Goal: Check status: Check status

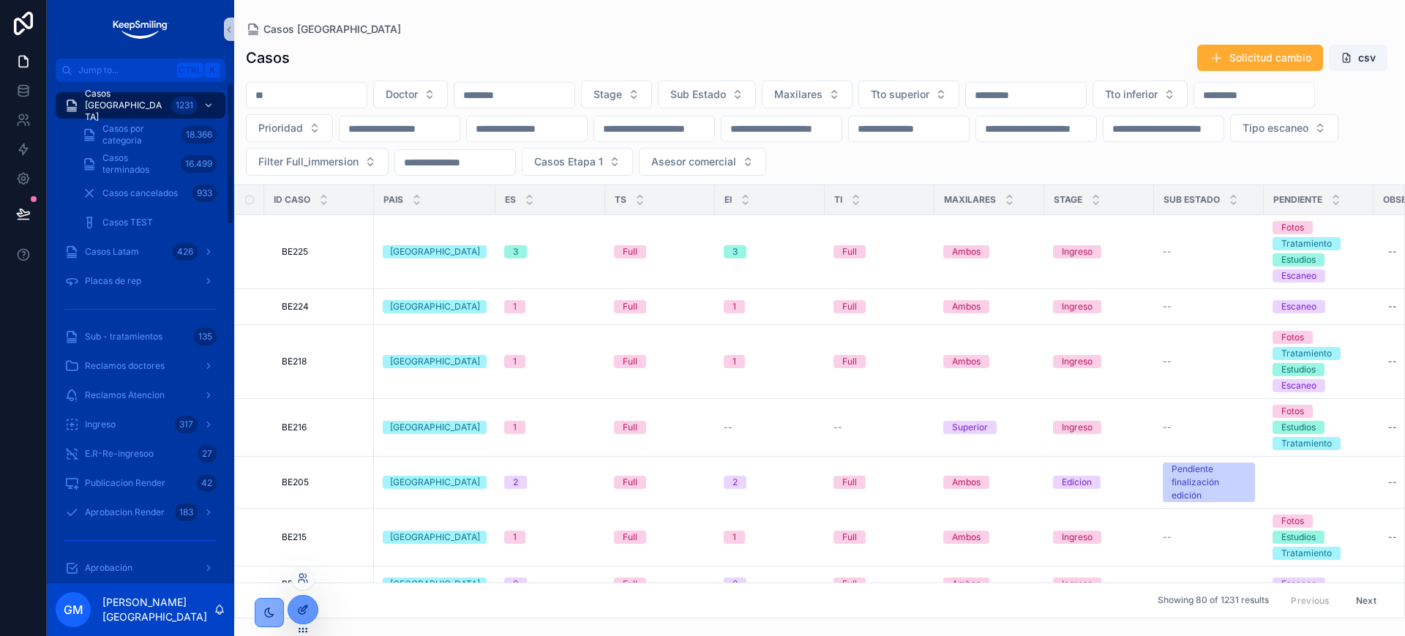
click at [304, 610] on icon at bounding box center [303, 610] width 12 height 12
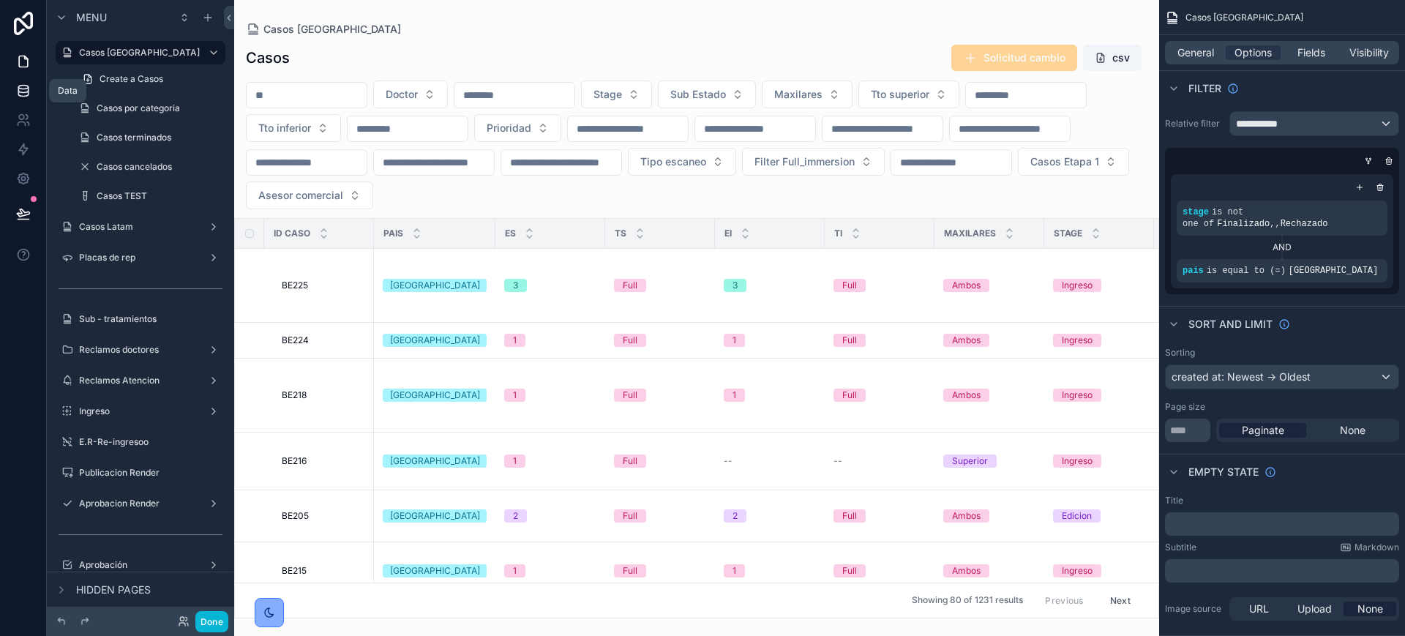
click at [18, 97] on icon at bounding box center [23, 90] width 15 height 15
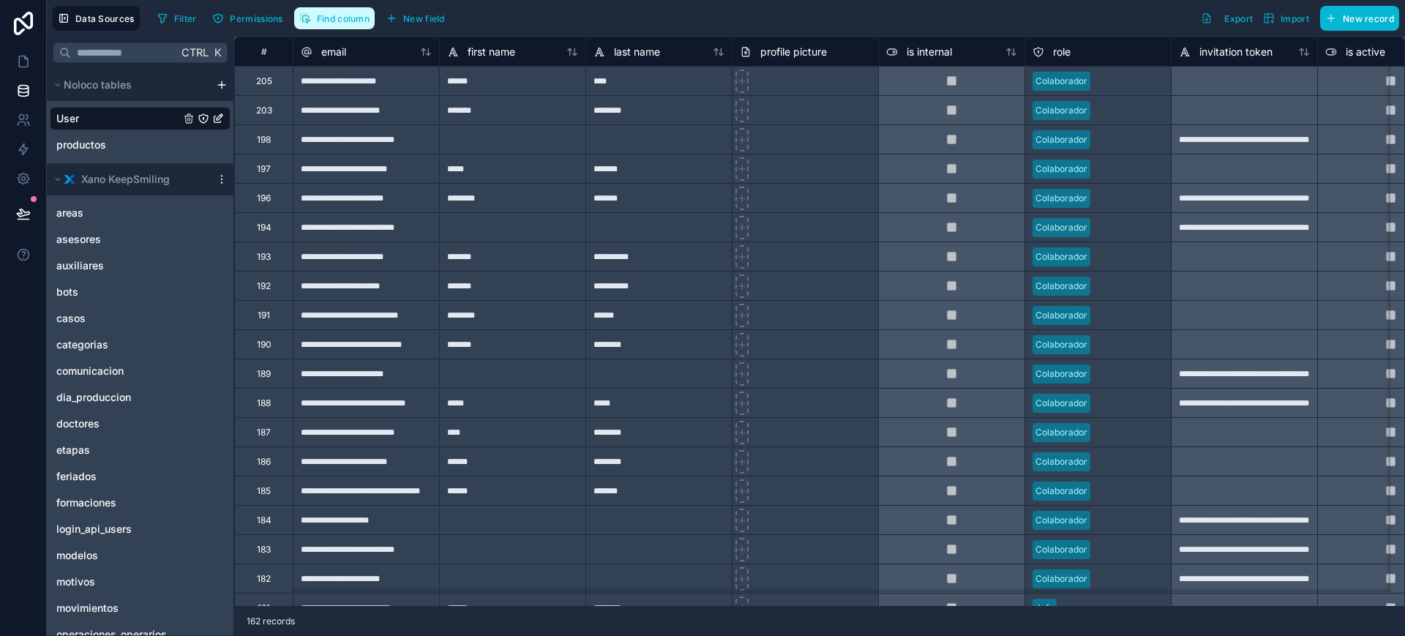
click at [351, 14] on span "Find column" at bounding box center [343, 18] width 53 height 11
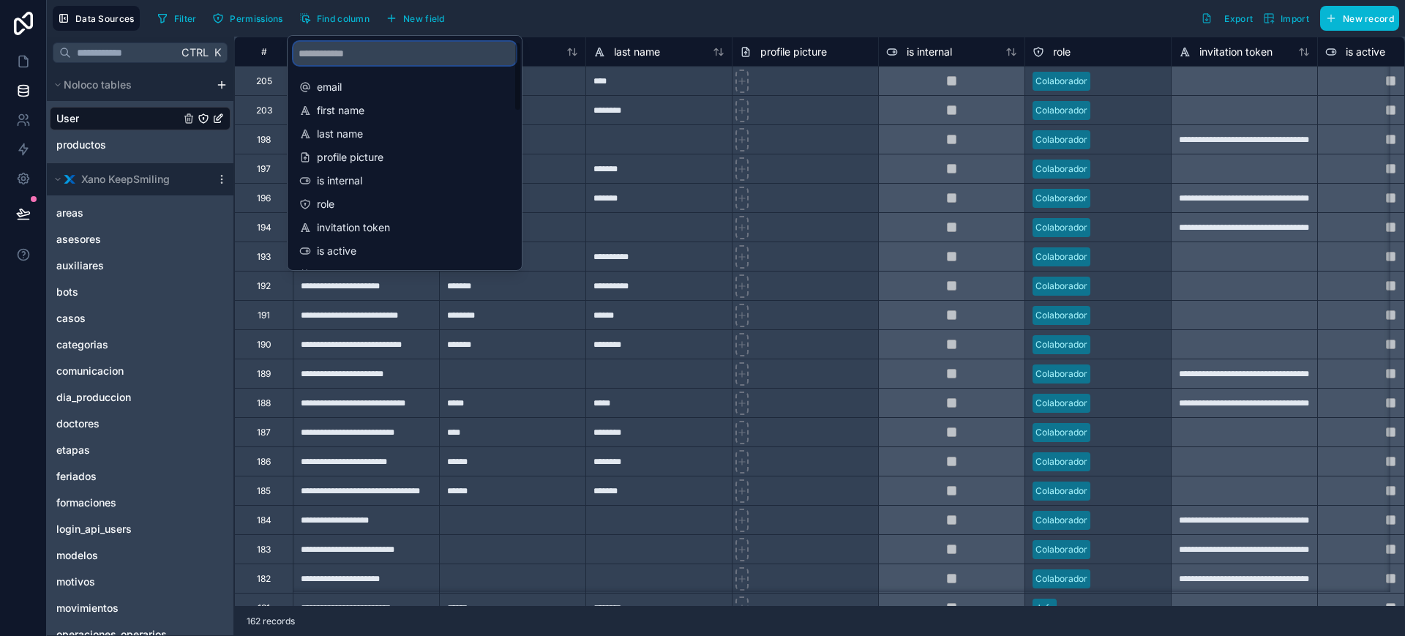
click at [356, 47] on input "scrollable content" at bounding box center [405, 53] width 223 height 23
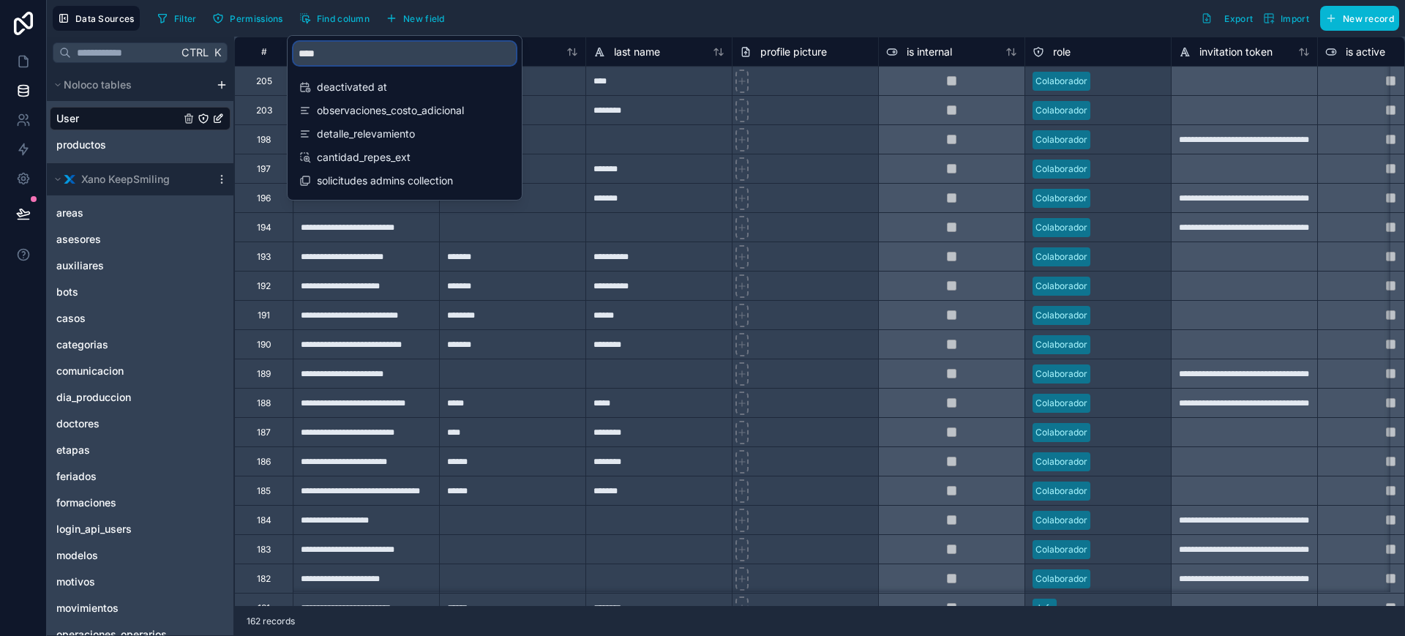
type input "*****"
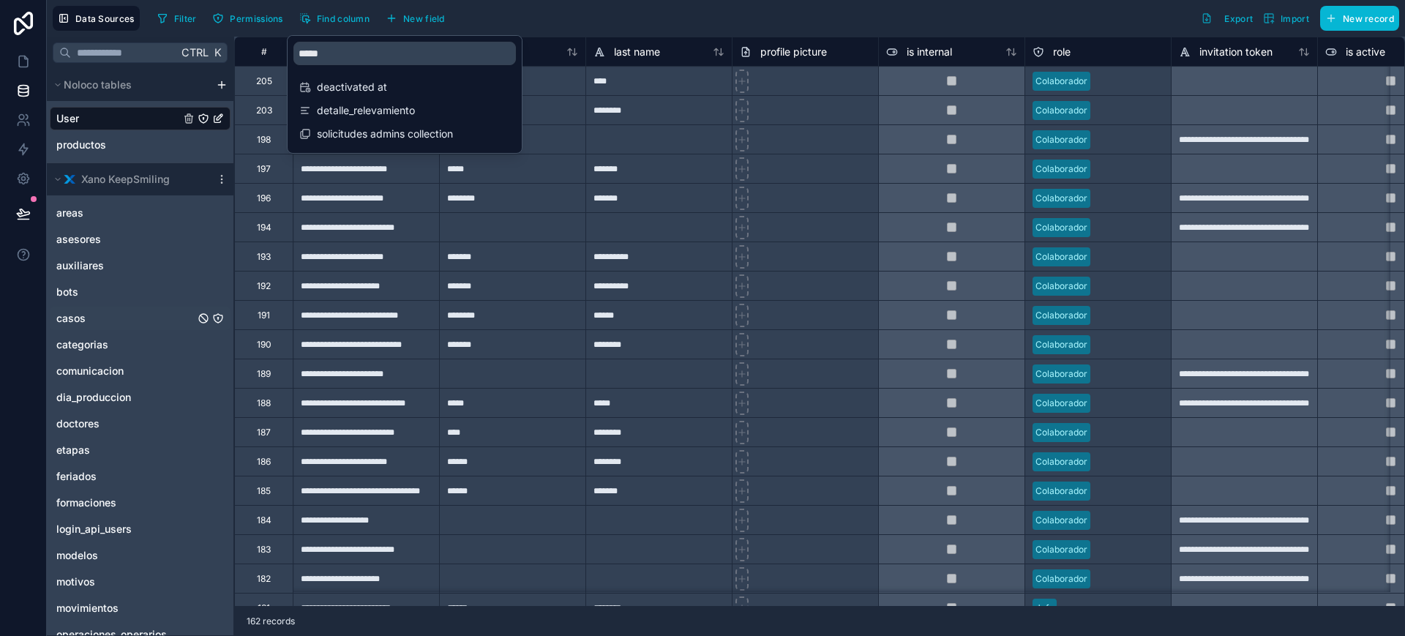
click at [79, 320] on span "casos" at bounding box center [70, 318] width 29 height 15
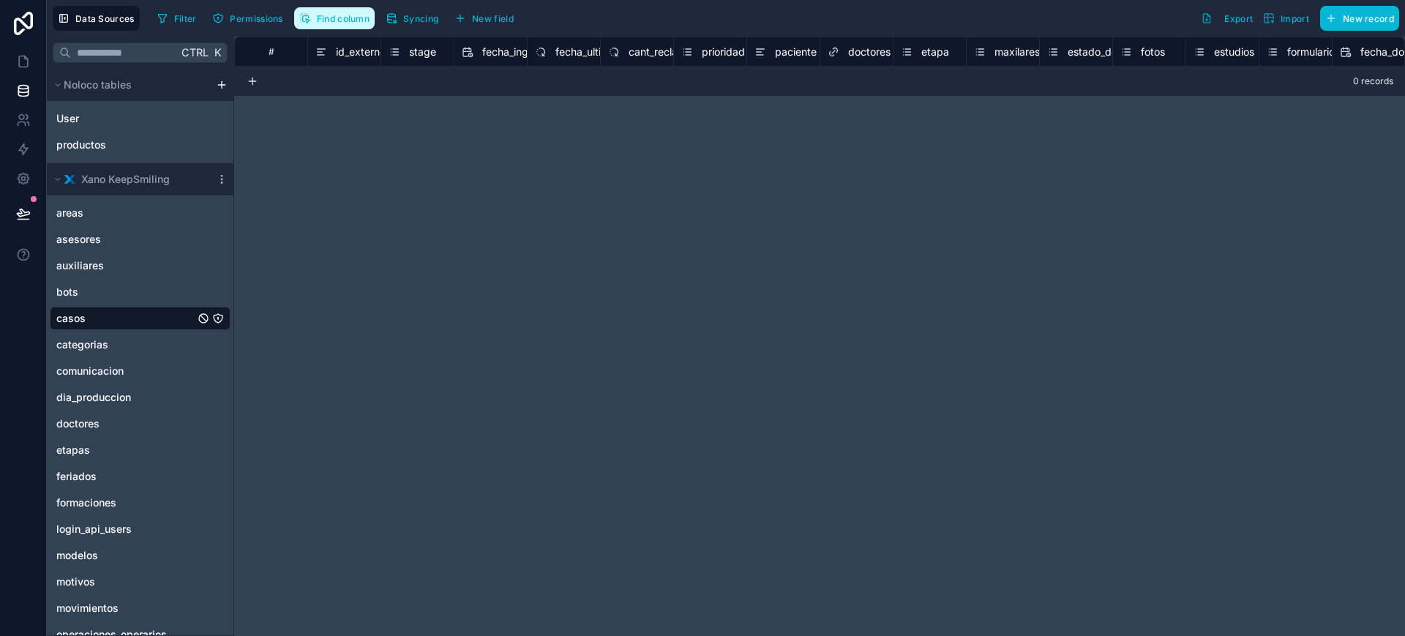
click at [312, 15] on button "Find column" at bounding box center [334, 18] width 81 height 22
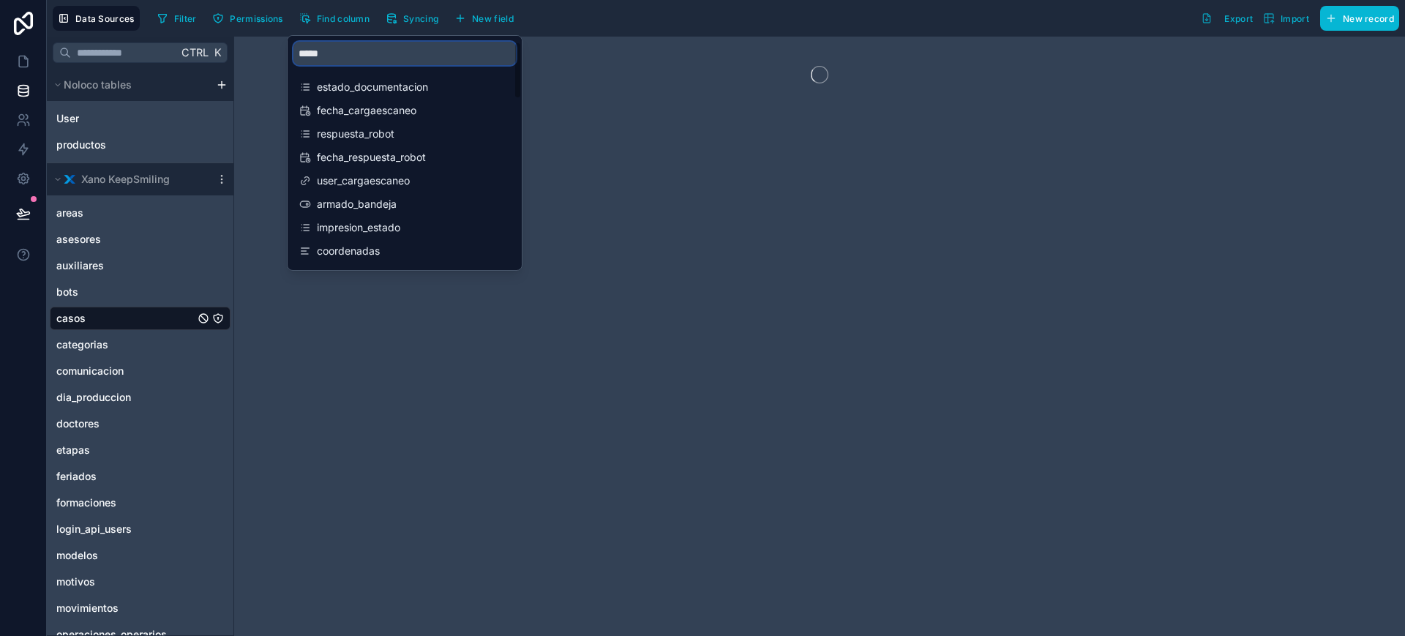
click at [323, 61] on input "*****" at bounding box center [405, 53] width 223 height 23
click at [341, 55] on input "*****" at bounding box center [405, 53] width 223 height 23
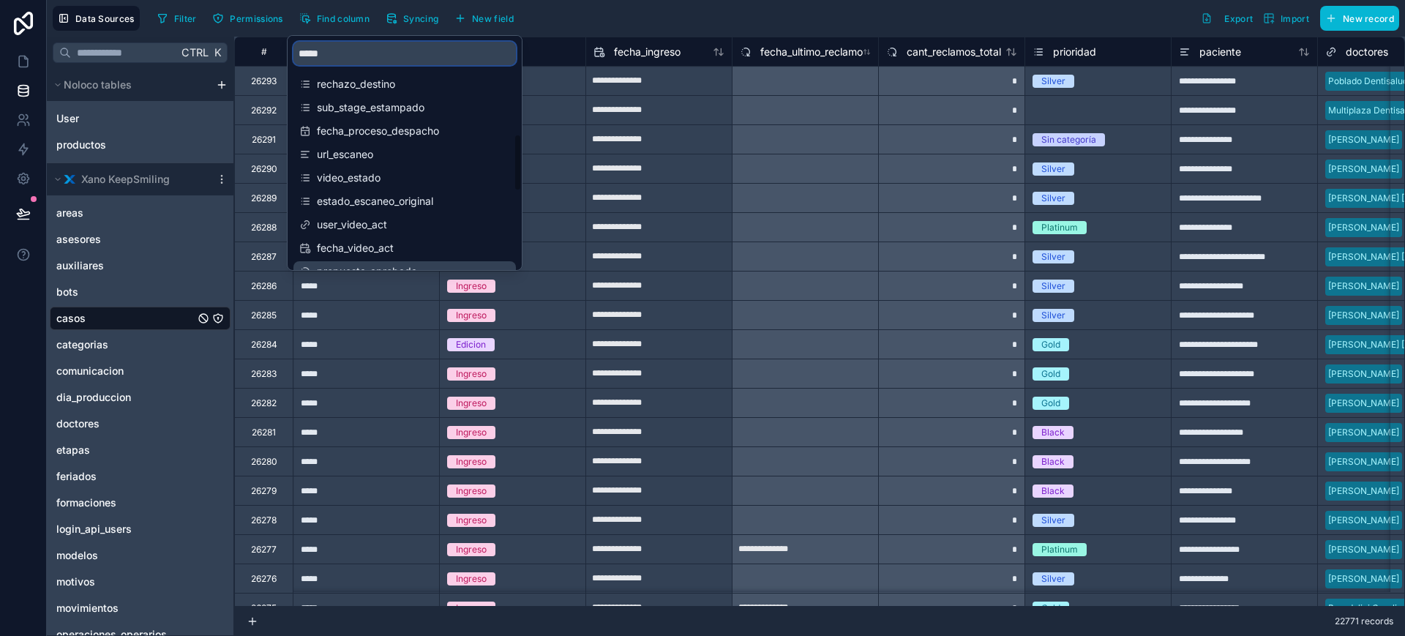
scroll to position [366, 0]
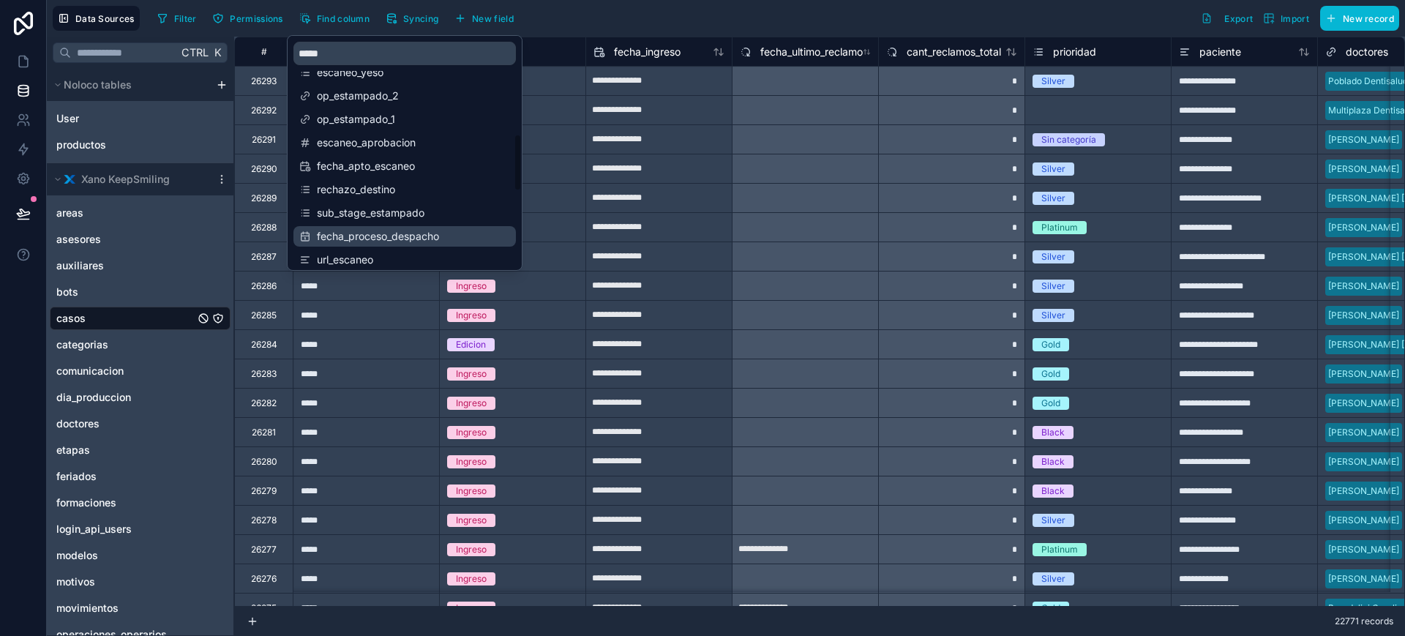
click at [419, 244] on div "fecha_proceso_despacho" at bounding box center [405, 236] width 223 height 20
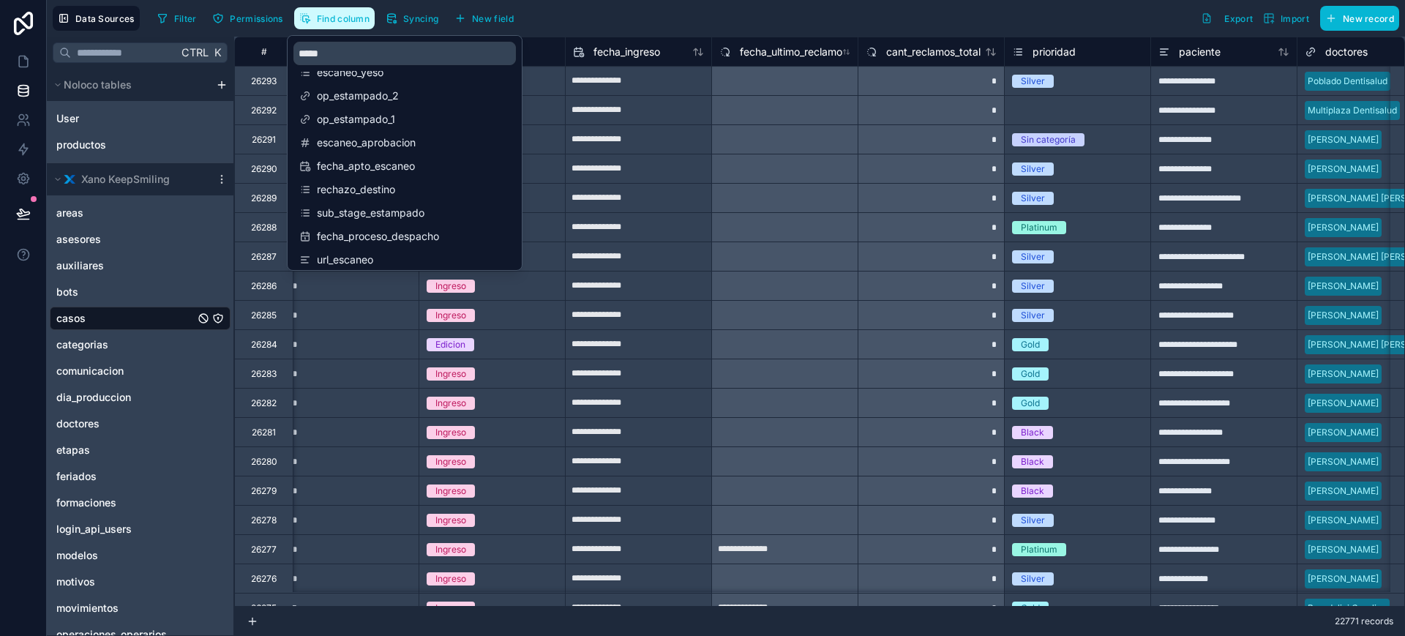
click at [353, 22] on span "Find column" at bounding box center [343, 18] width 53 height 11
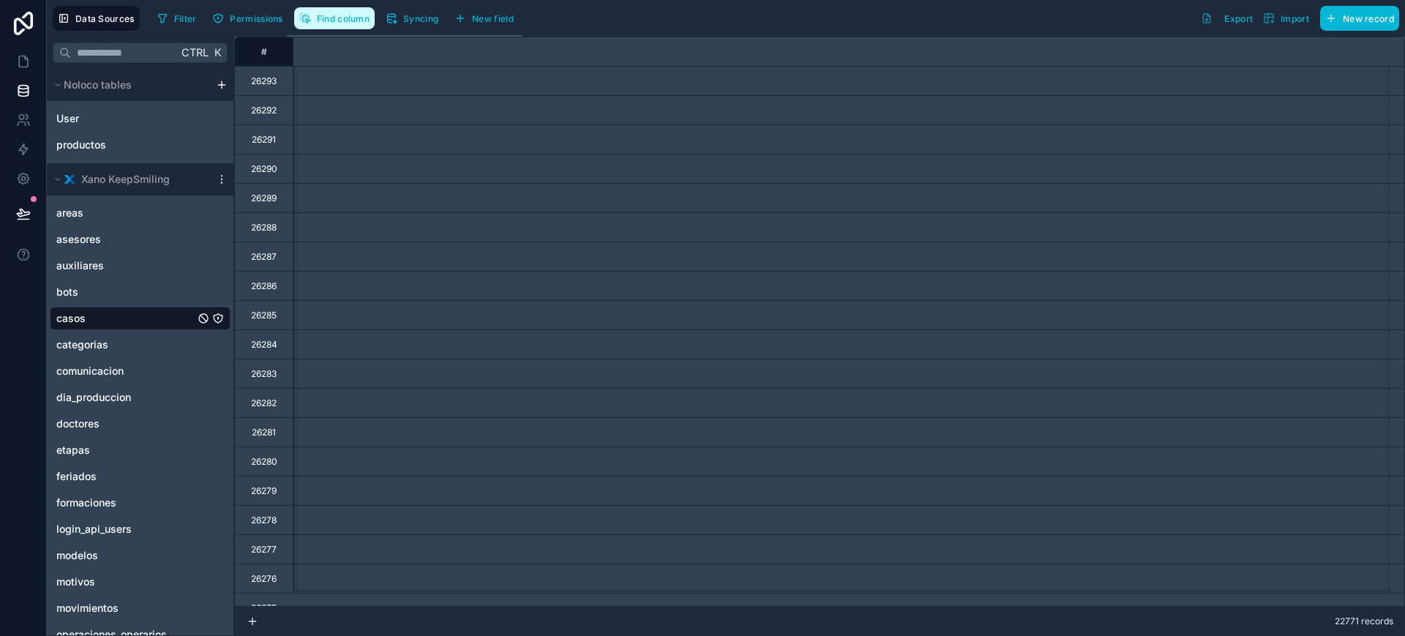
scroll to position [0, 19178]
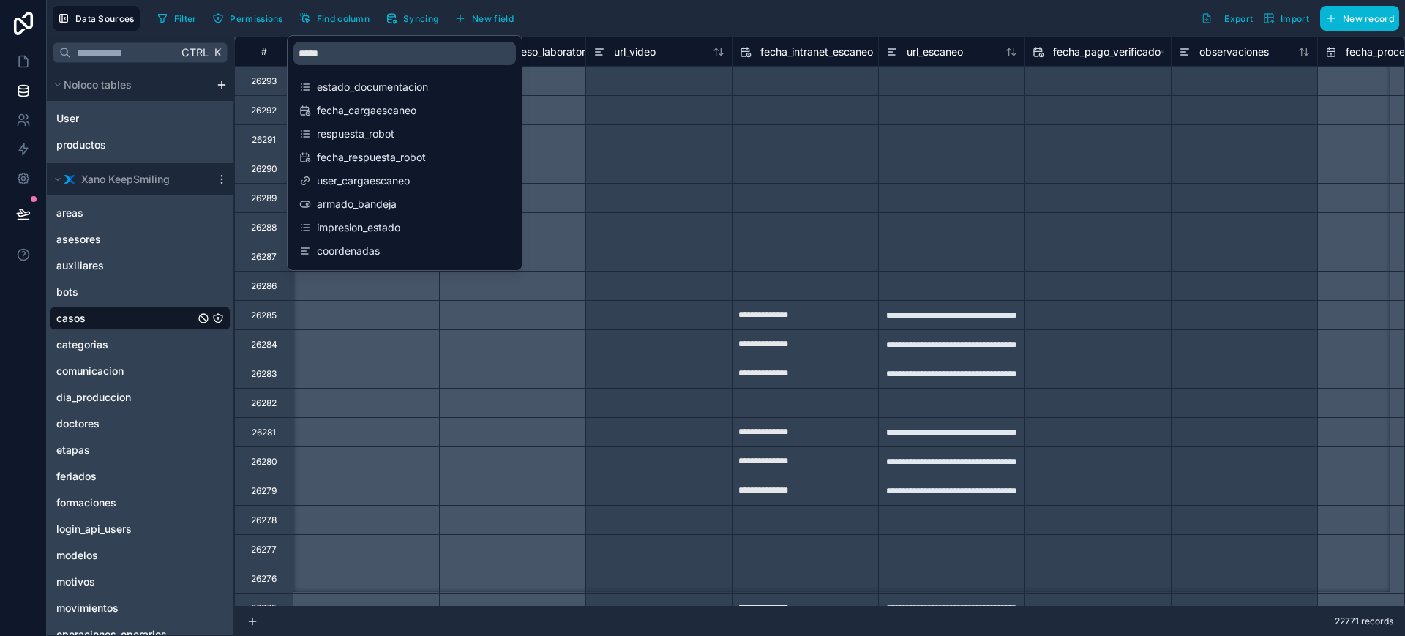
click at [586, 99] on div at bounding box center [659, 109] width 146 height 29
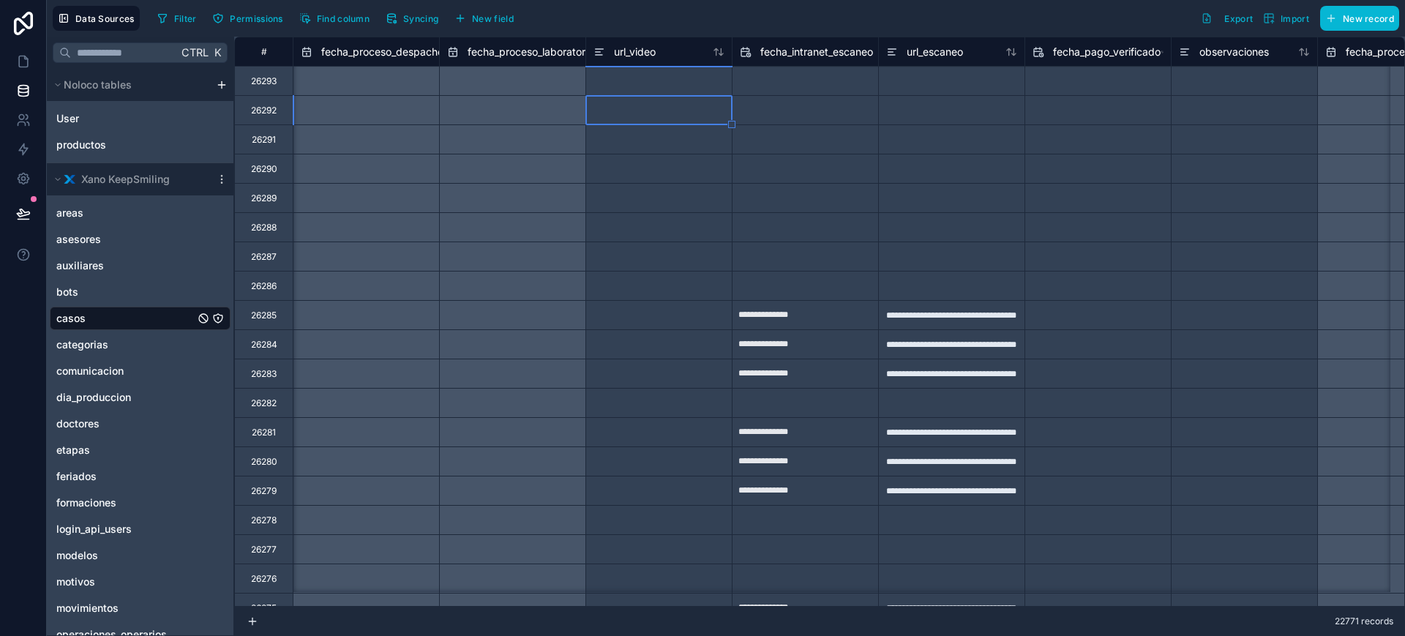
click at [351, 46] on span "fecha_proceso_despacho" at bounding box center [382, 52] width 122 height 15
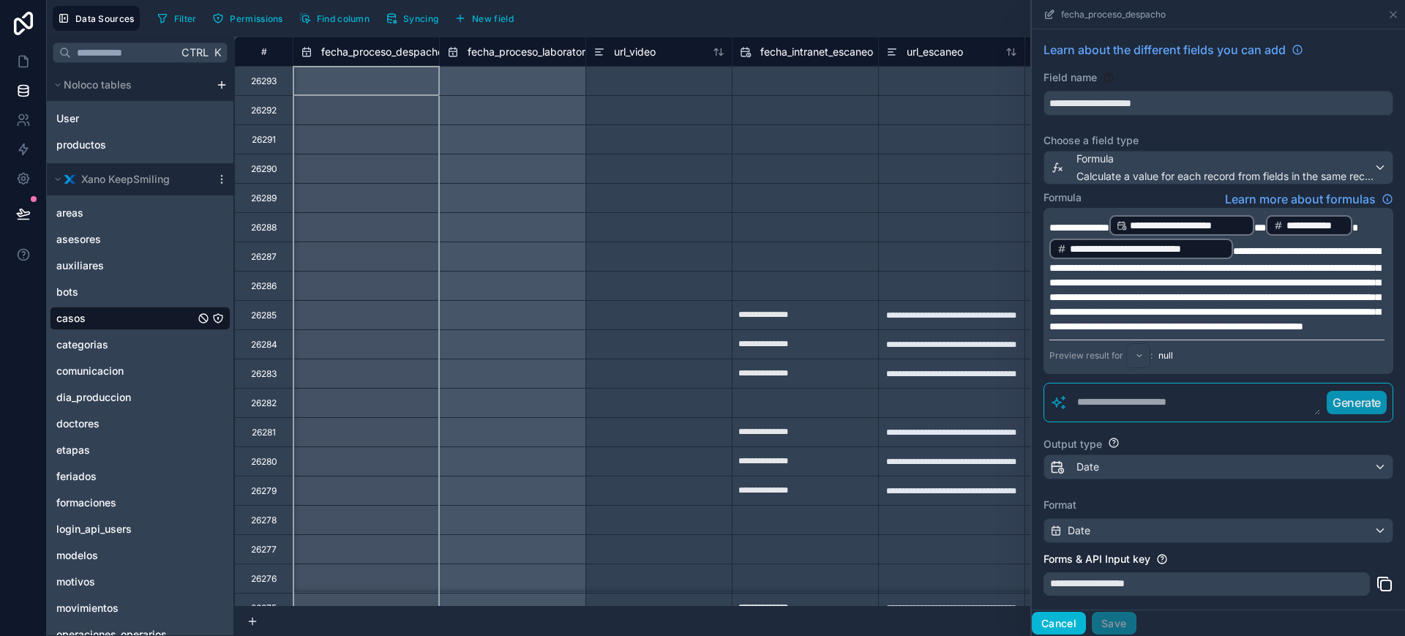
click at [1072, 627] on button "Cancel" at bounding box center [1059, 623] width 54 height 23
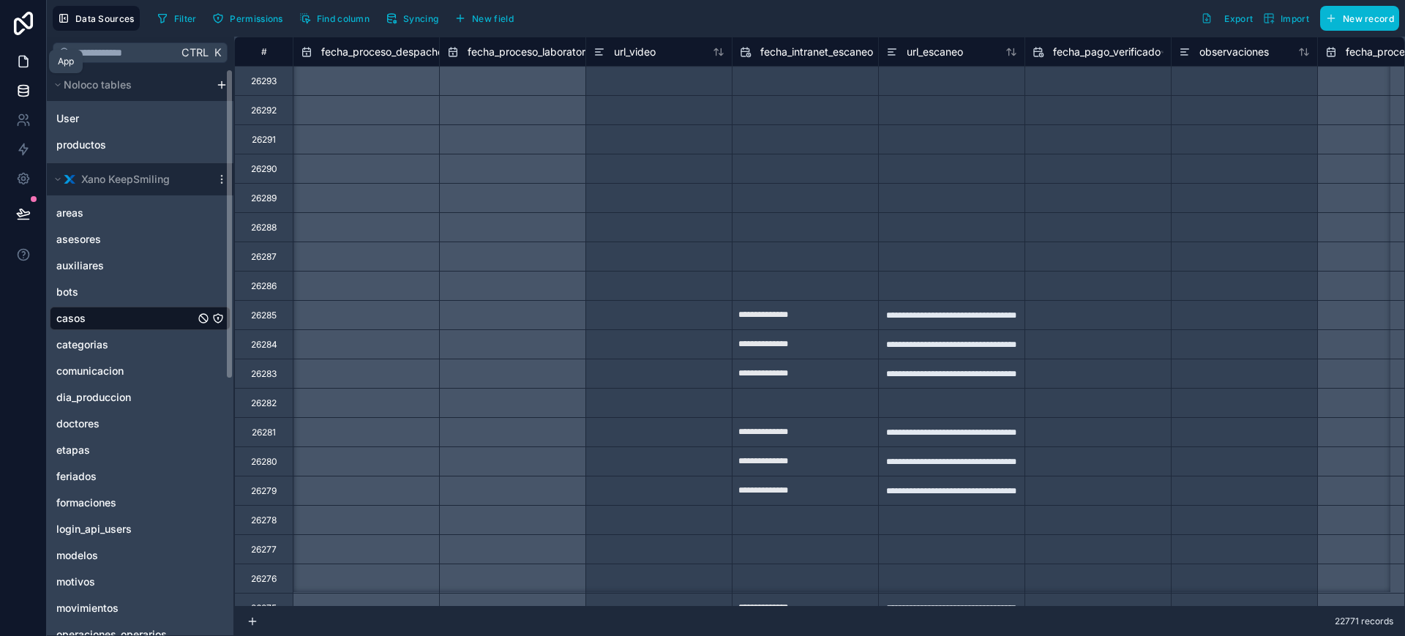
click at [37, 72] on link at bounding box center [23, 61] width 46 height 29
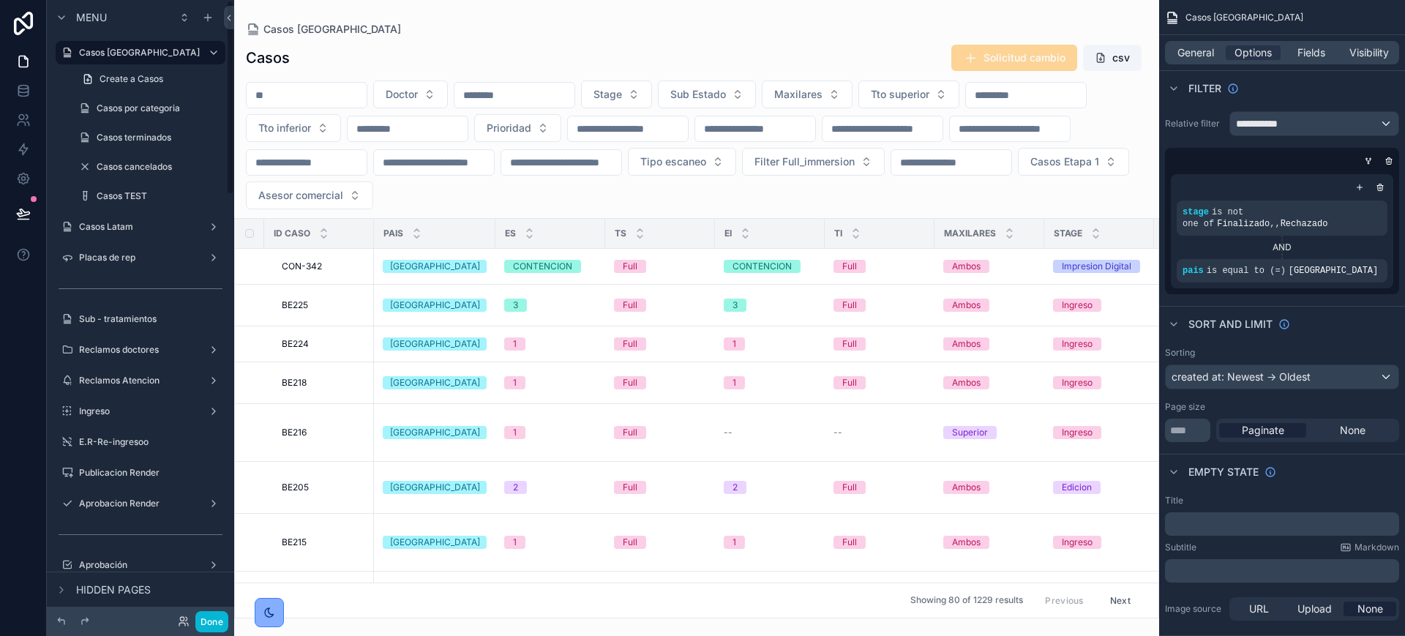
click at [283, 101] on div "scrollable content" at bounding box center [696, 318] width 925 height 636
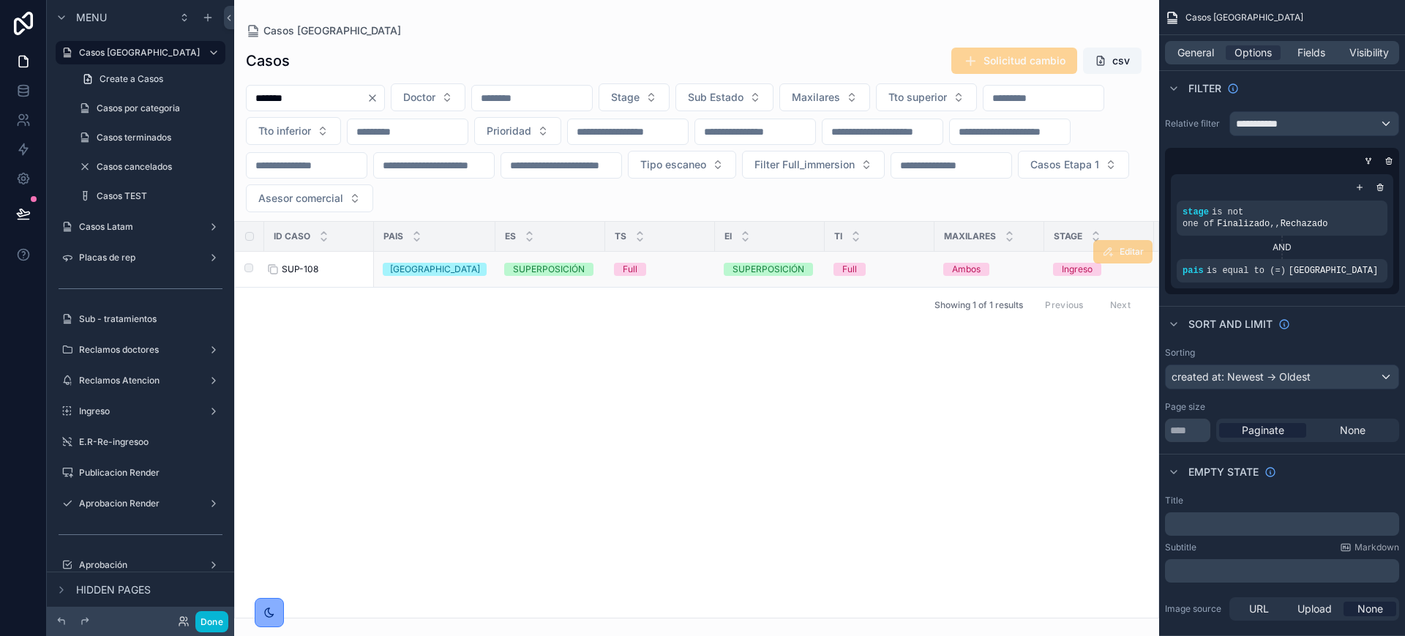
type input "*******"
drag, startPoint x: 312, startPoint y: 264, endPoint x: 946, endPoint y: 264, distance: 633.9
click at [311, 265] on span "SUP-108" at bounding box center [300, 270] width 37 height 12
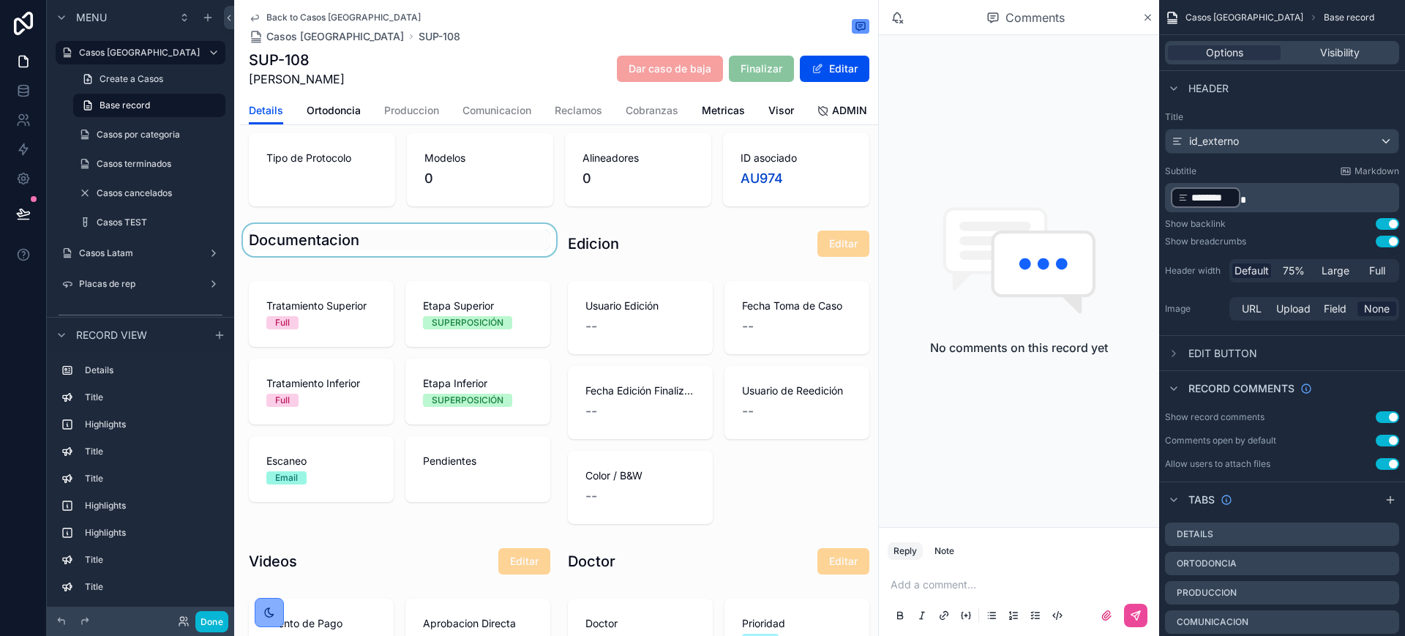
scroll to position [640, 0]
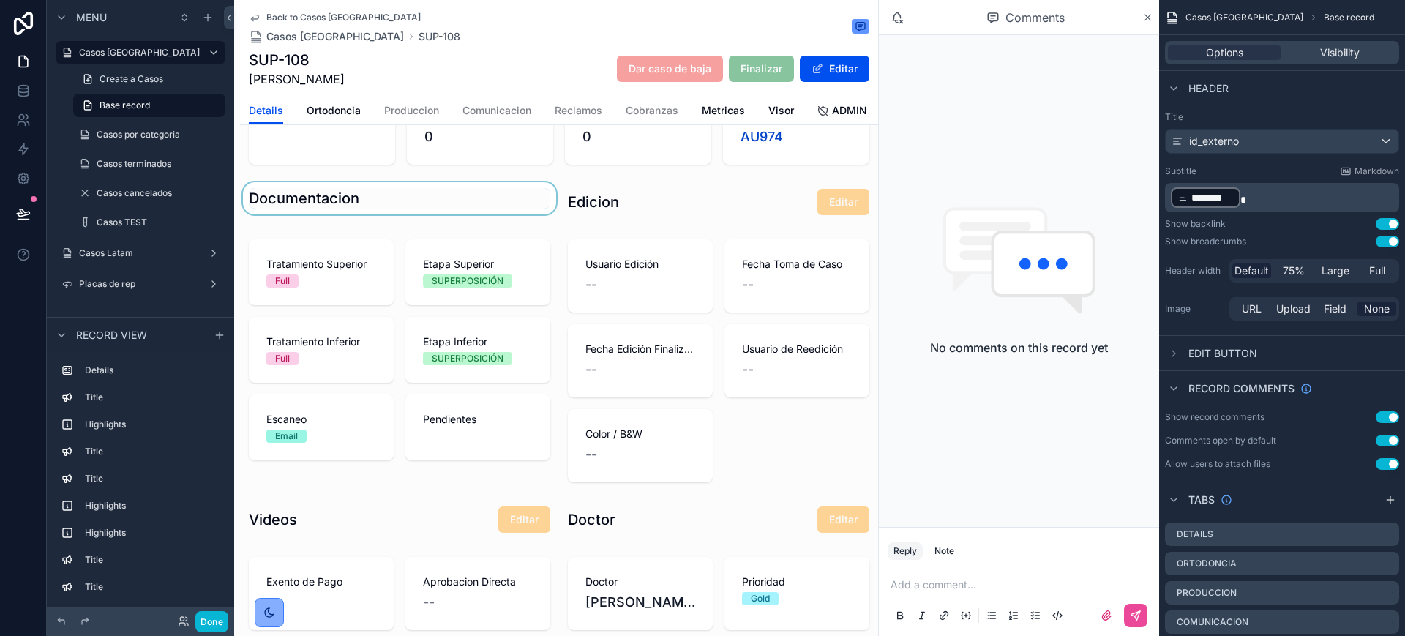
click at [402, 427] on div "scrollable content" at bounding box center [399, 360] width 319 height 255
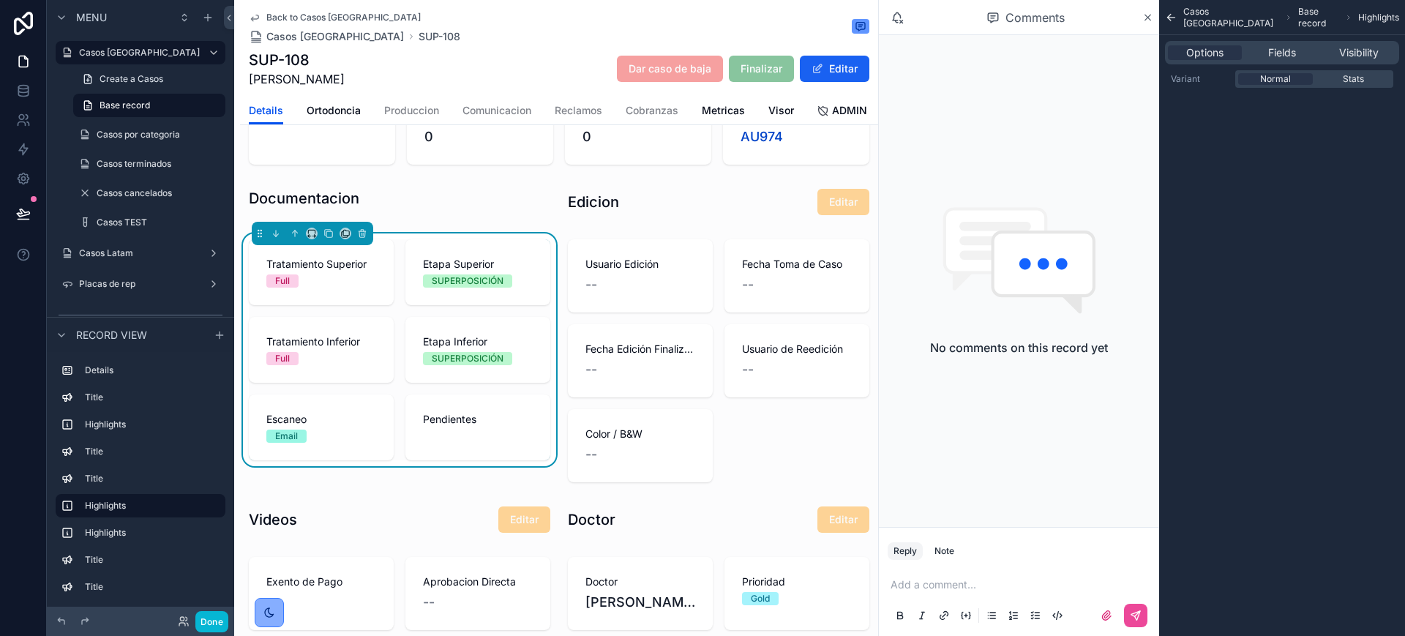
click at [831, 70] on button "Editar" at bounding box center [835, 69] width 70 height 26
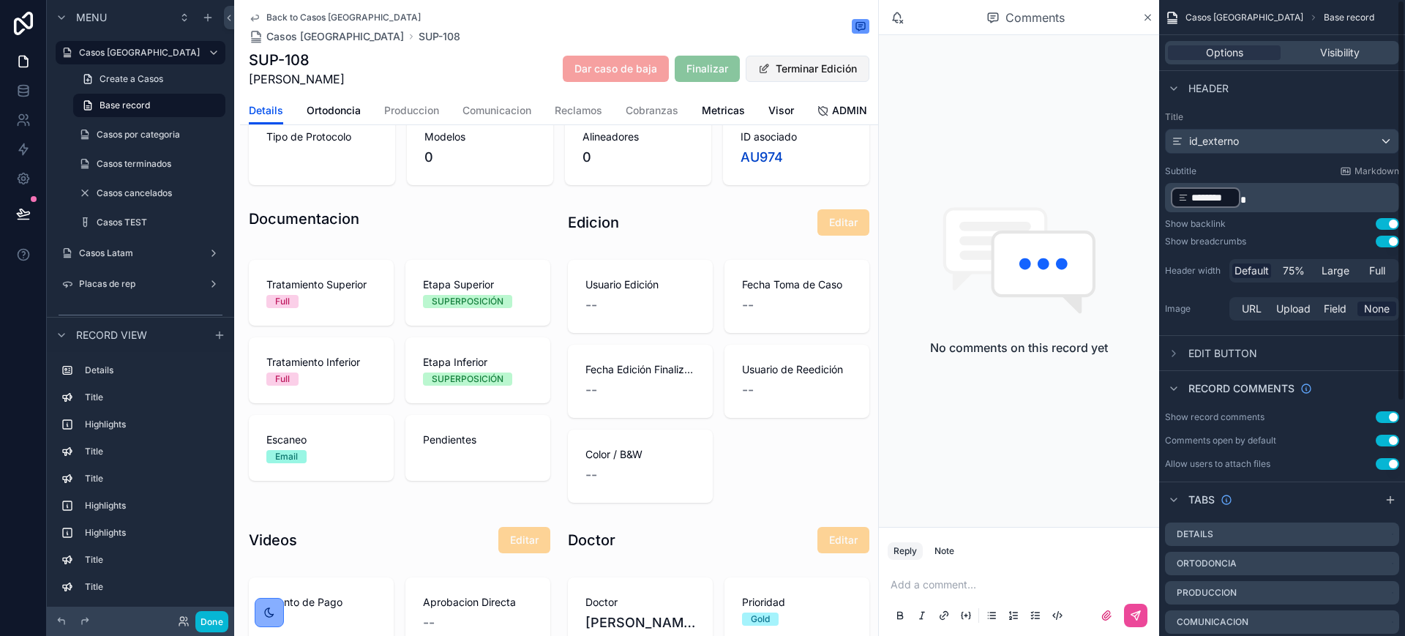
scroll to position [661, 0]
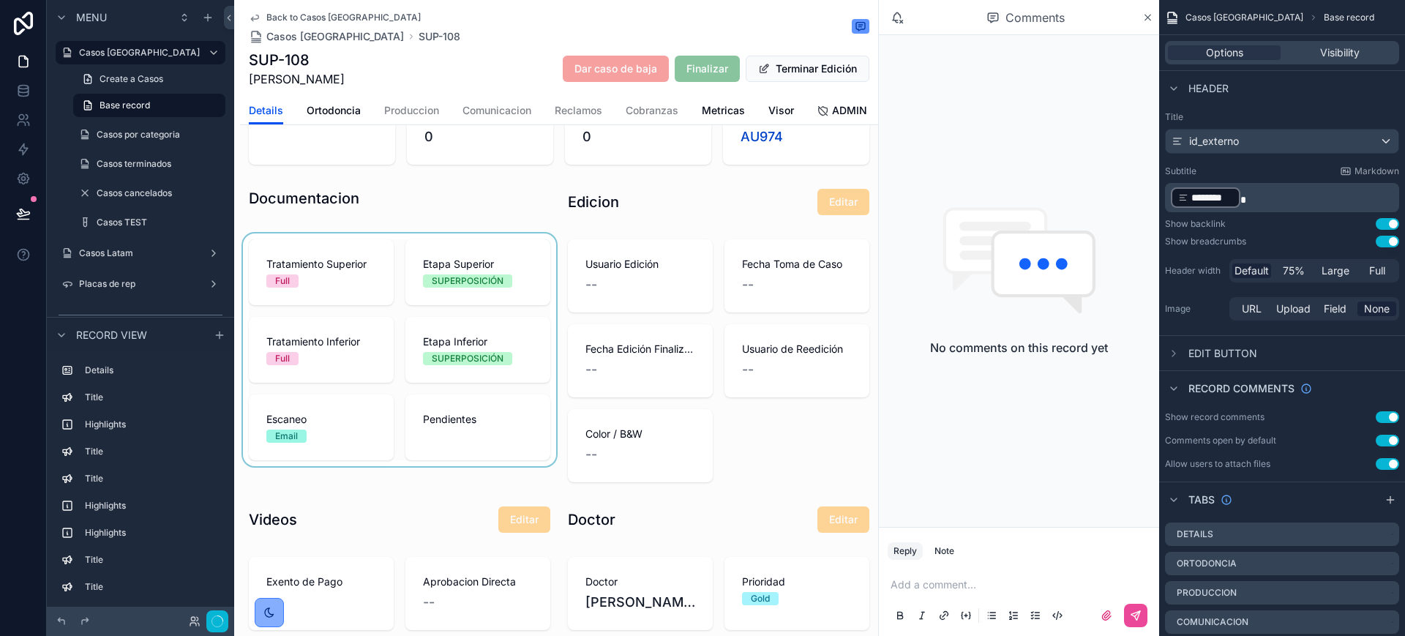
click at [327, 315] on div "scrollable content" at bounding box center [399, 360] width 319 height 255
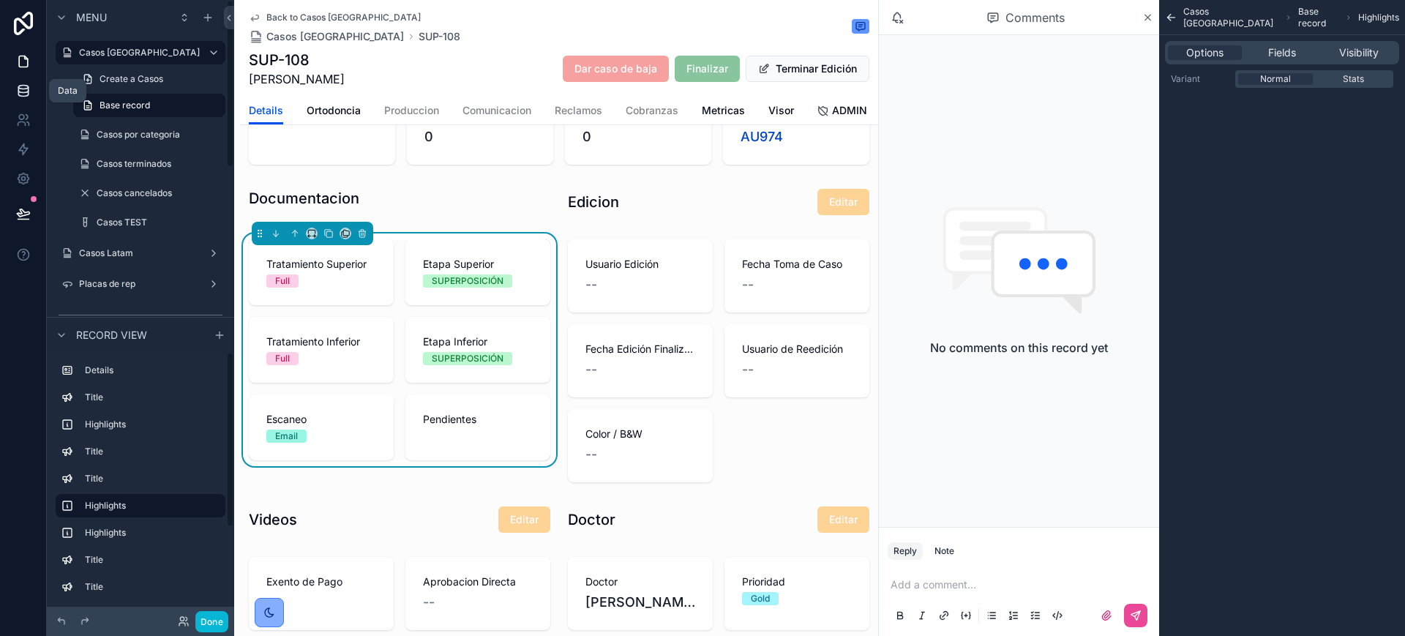
click at [29, 86] on icon at bounding box center [23, 90] width 15 height 15
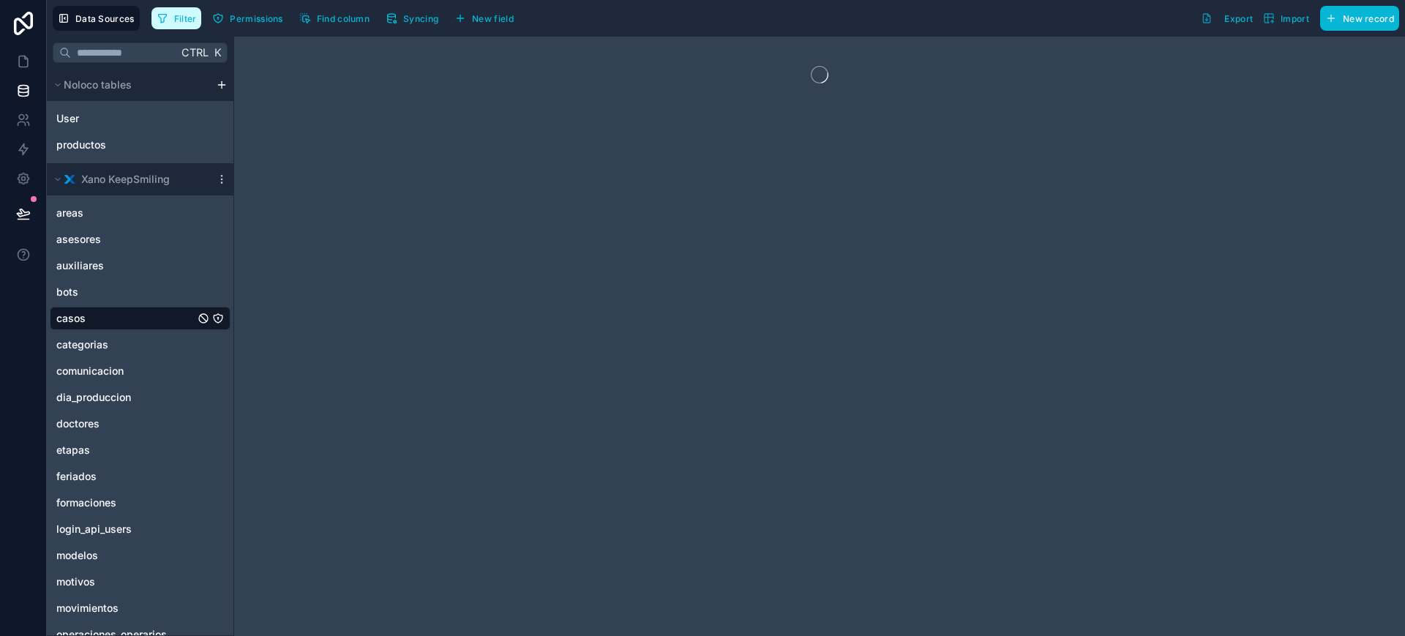
click at [179, 25] on button "Filter" at bounding box center [177, 18] width 51 height 22
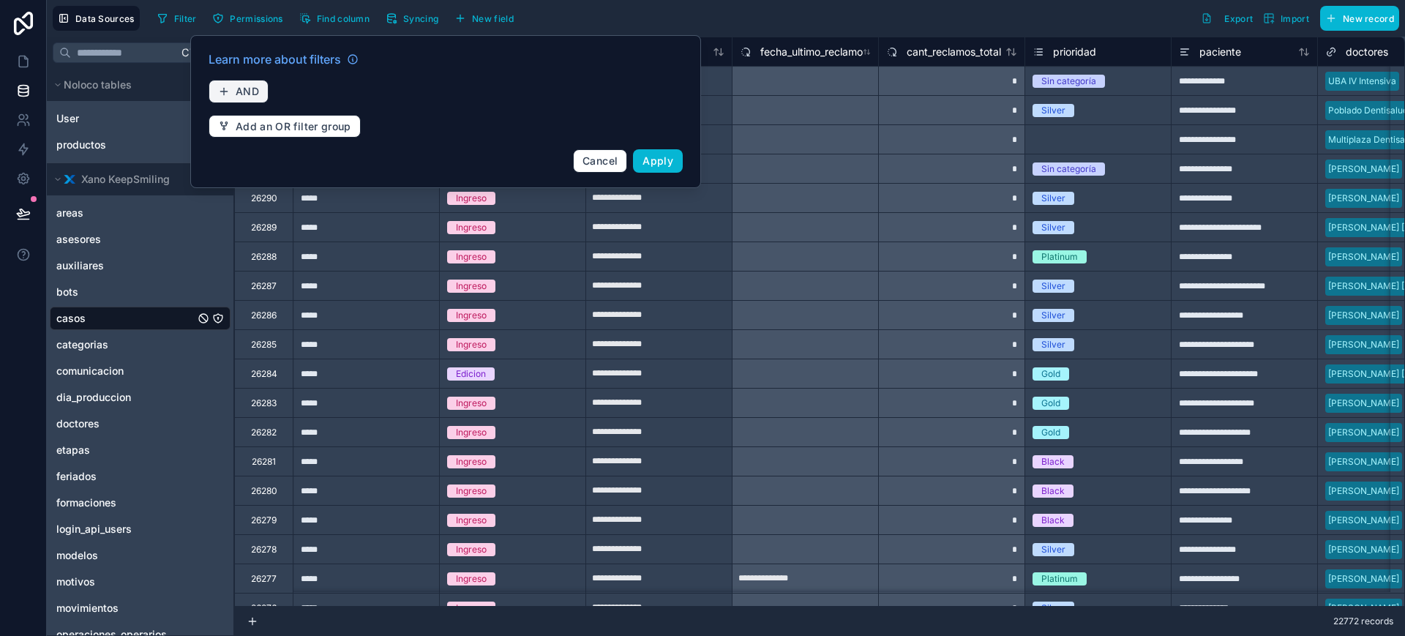
click at [257, 94] on span "AND" at bounding box center [247, 91] width 23 height 13
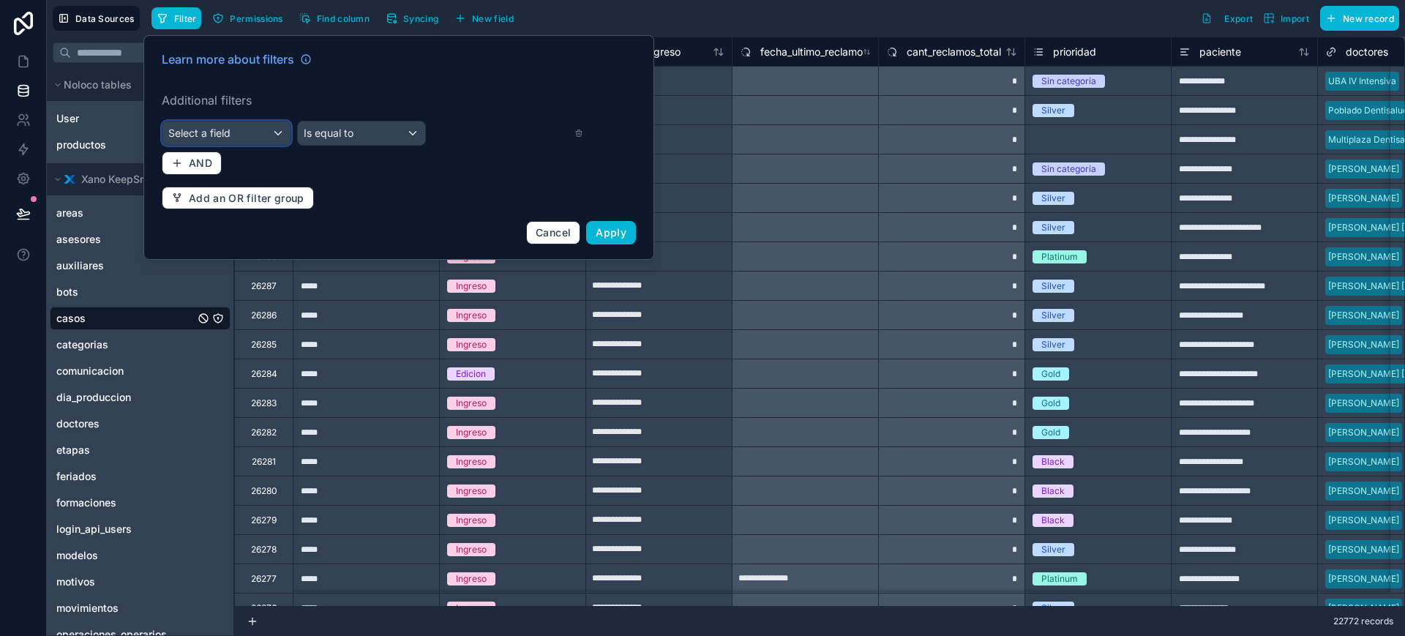
click at [253, 140] on div "Select a field" at bounding box center [226, 133] width 128 height 23
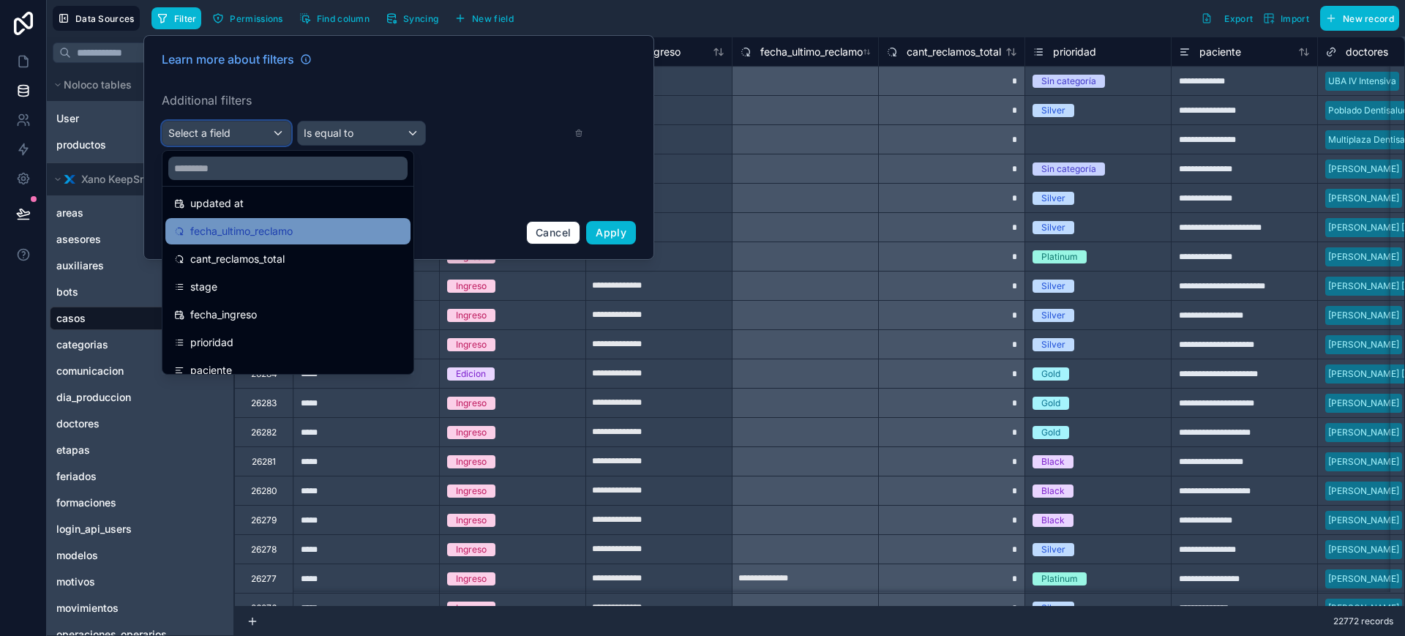
scroll to position [183, 0]
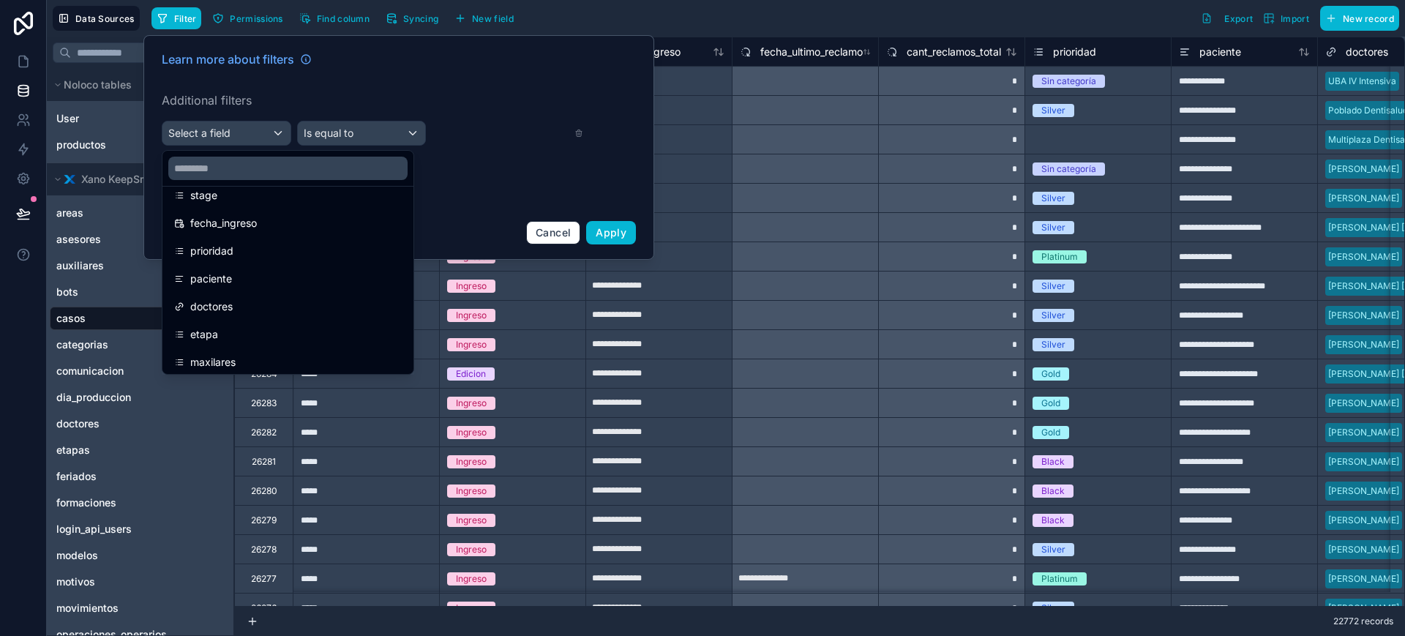
click at [228, 138] on div at bounding box center [398, 147] width 511 height 225
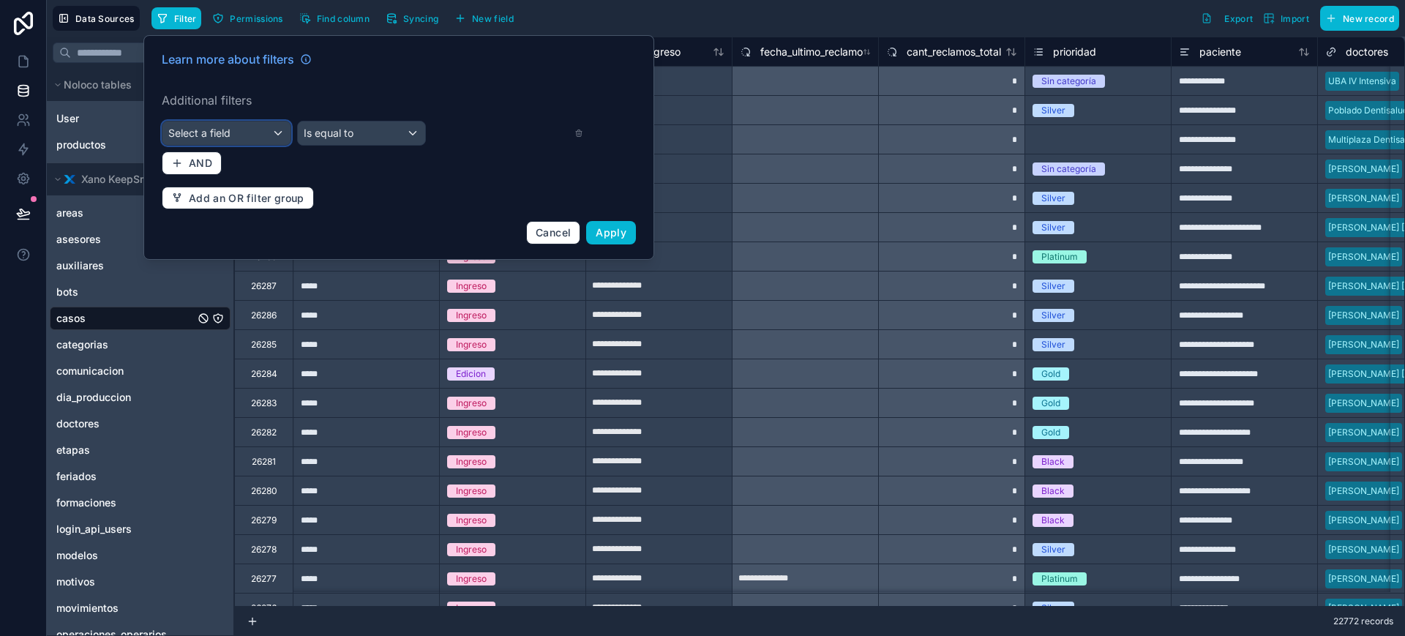
click at [228, 138] on span "Select a field" at bounding box center [199, 133] width 62 height 12
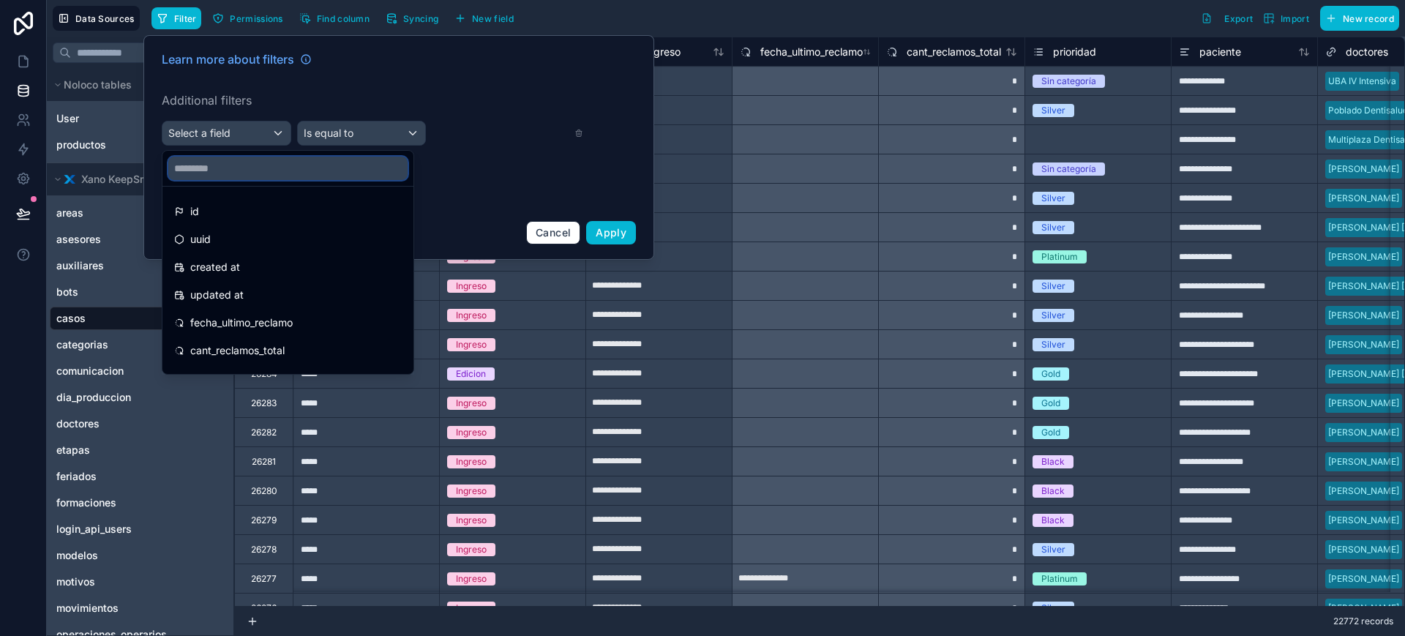
click at [233, 169] on input "text" at bounding box center [287, 168] width 239 height 23
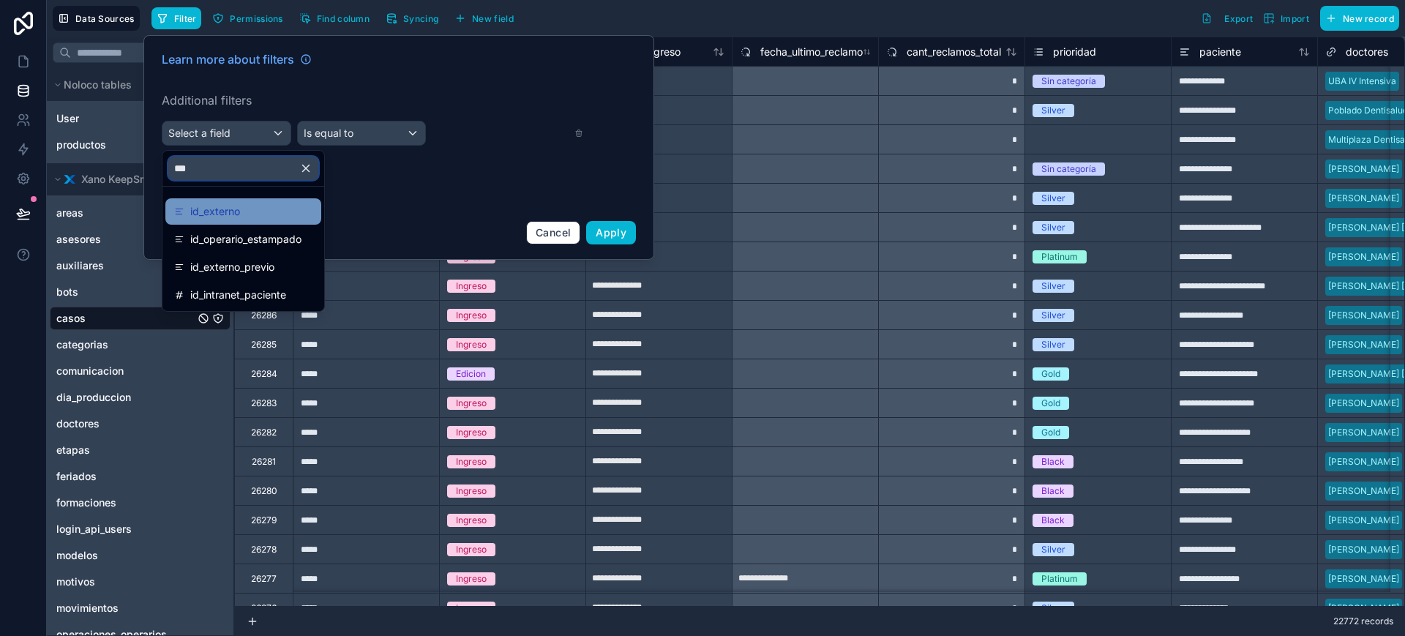
type input "***"
click at [238, 207] on span "id_externo" at bounding box center [215, 212] width 50 height 18
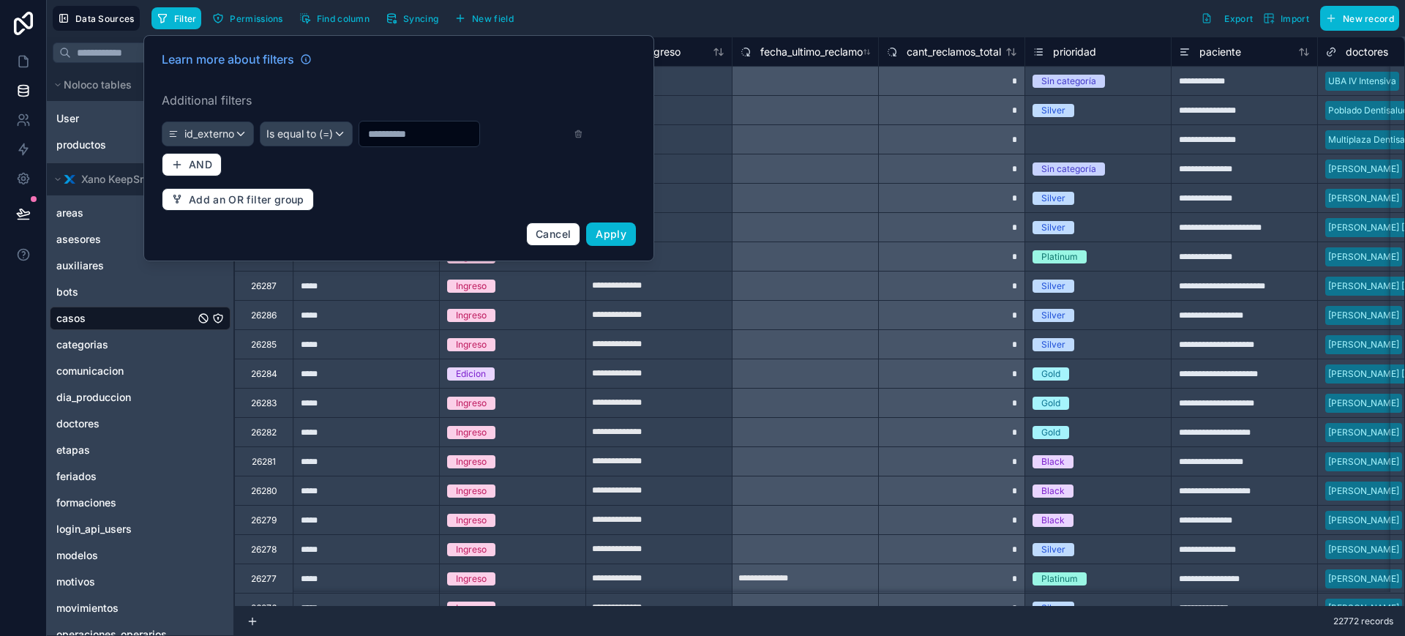
click at [427, 134] on input "text" at bounding box center [419, 134] width 120 height 20
paste input "*******"
type input "*******"
click at [610, 242] on button "Apply" at bounding box center [611, 234] width 50 height 23
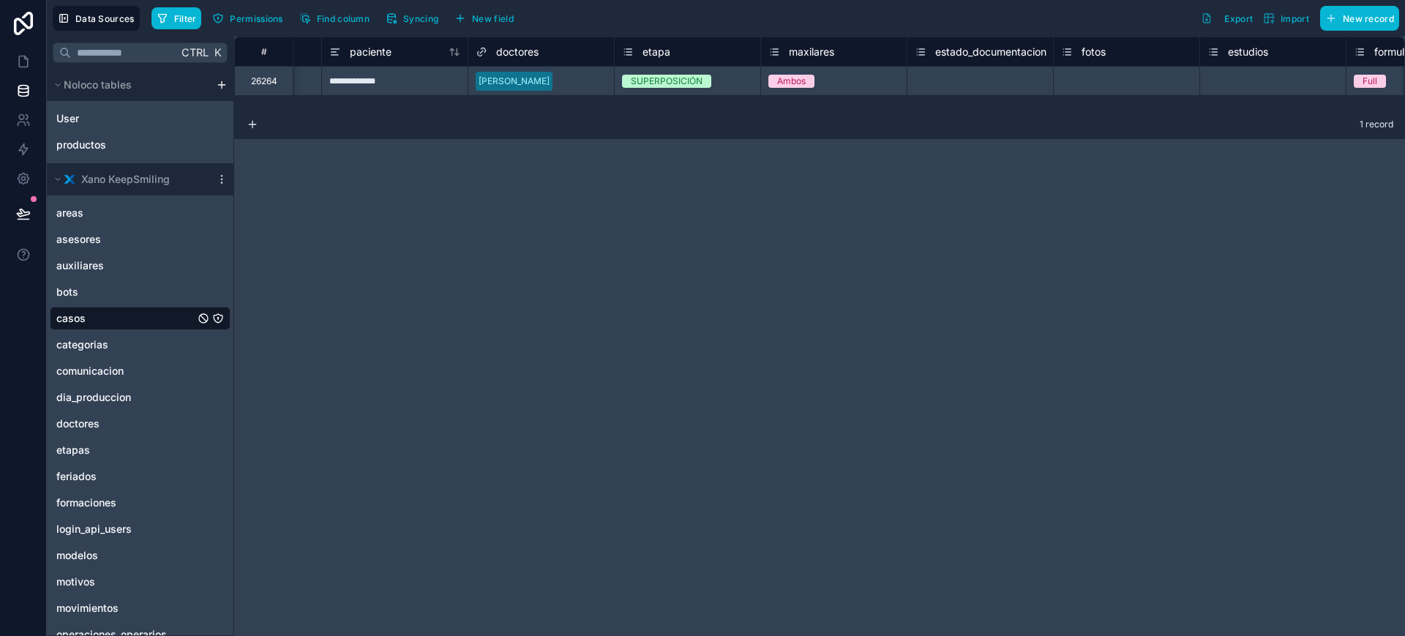
scroll to position [0, 897]
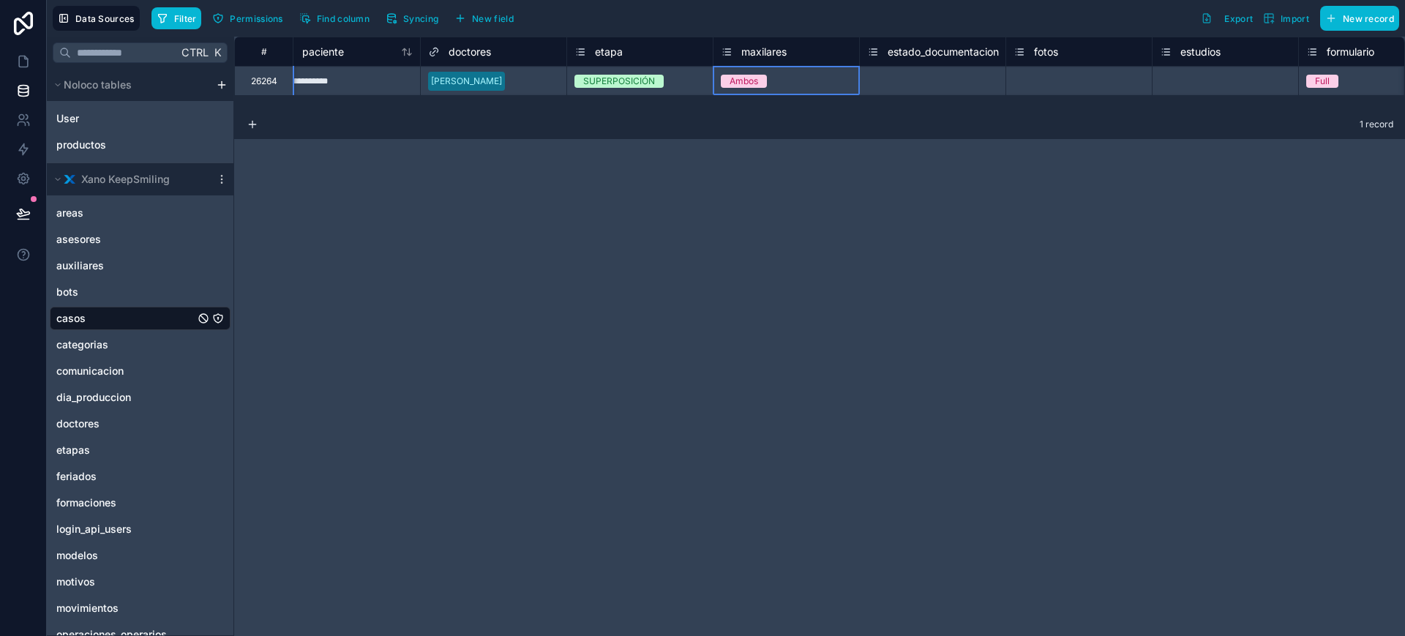
click at [790, 73] on div "Ambos" at bounding box center [787, 81] width 146 height 16
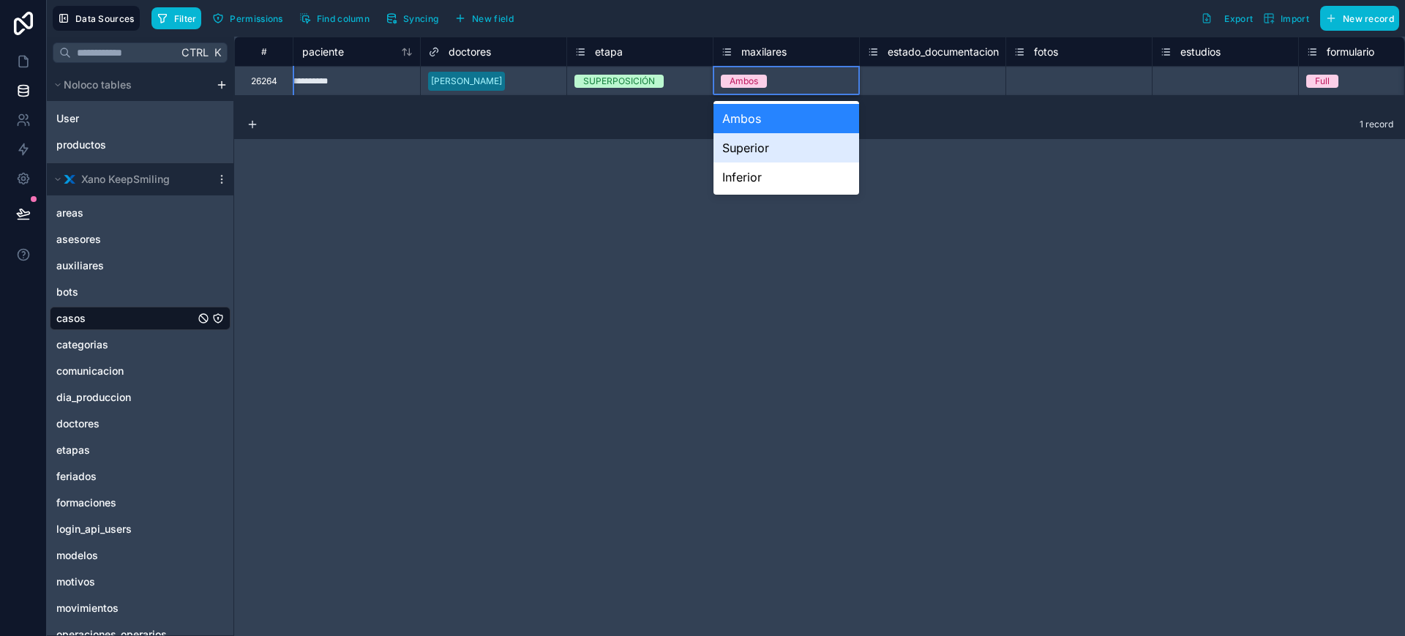
click at [772, 139] on div "Superior" at bounding box center [787, 147] width 146 height 29
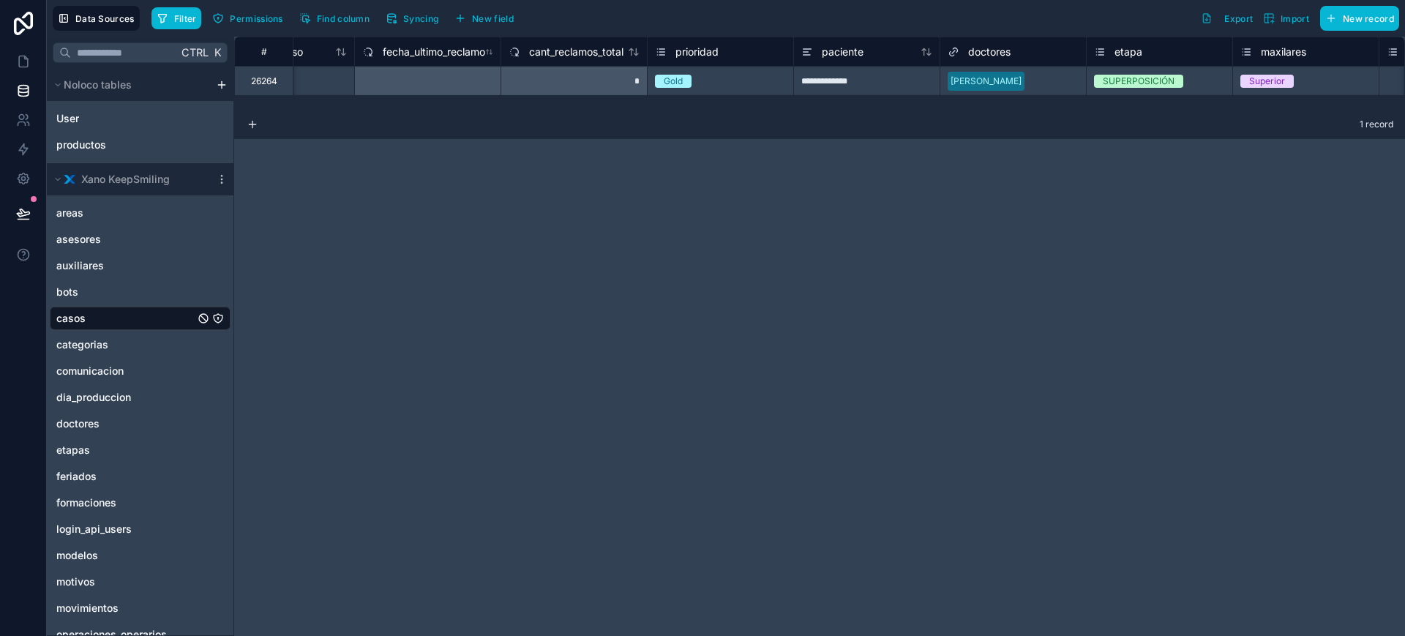
scroll to position [0, 0]
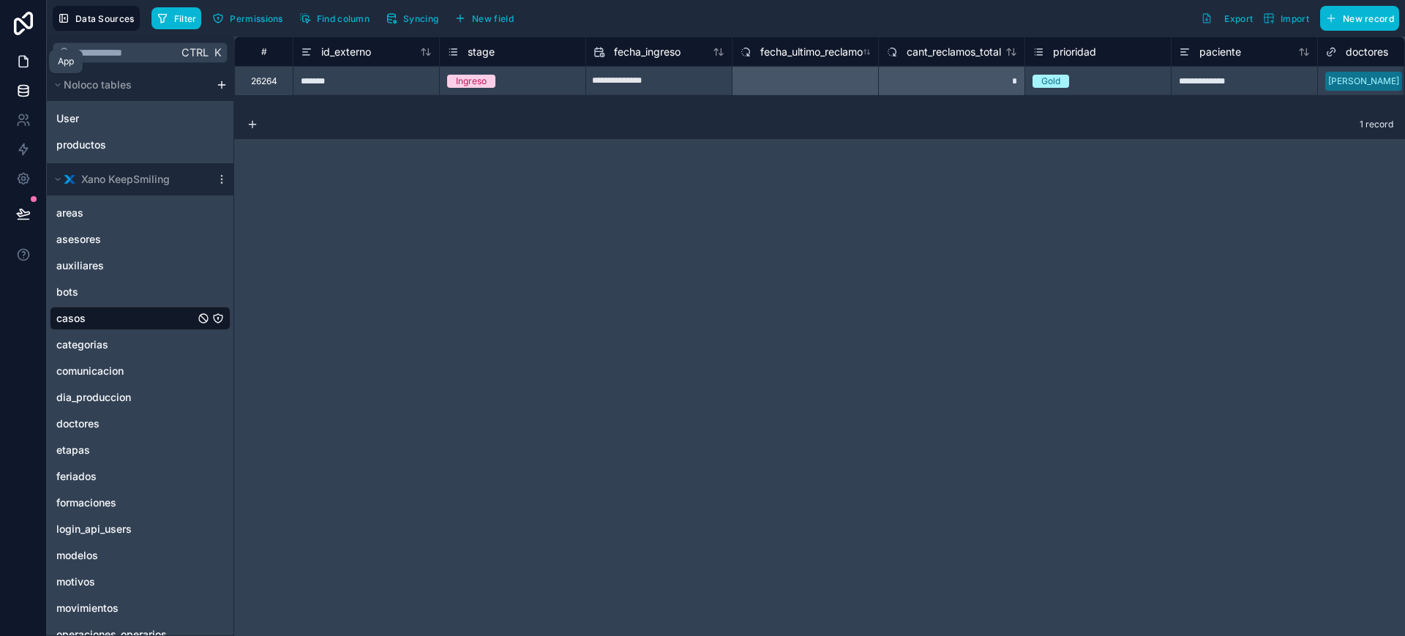
click at [18, 60] on icon at bounding box center [23, 61] width 15 height 15
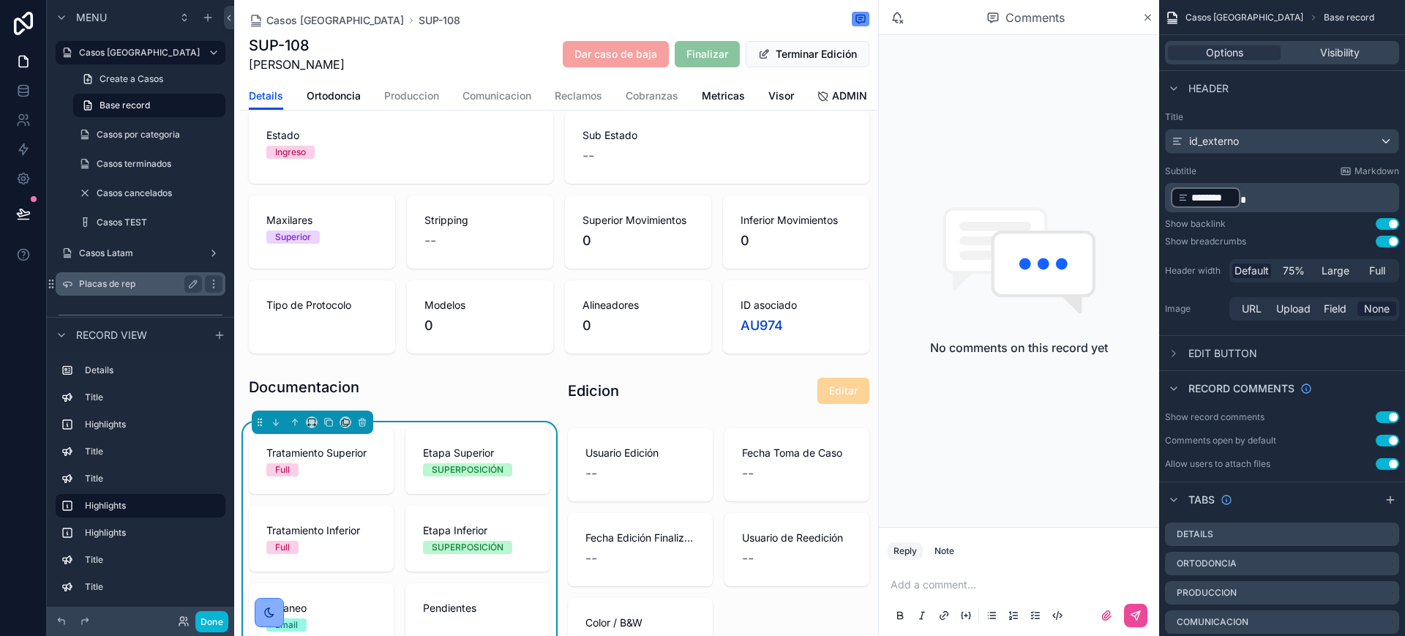
click at [120, 281] on label "Placas de rep" at bounding box center [137, 284] width 117 height 12
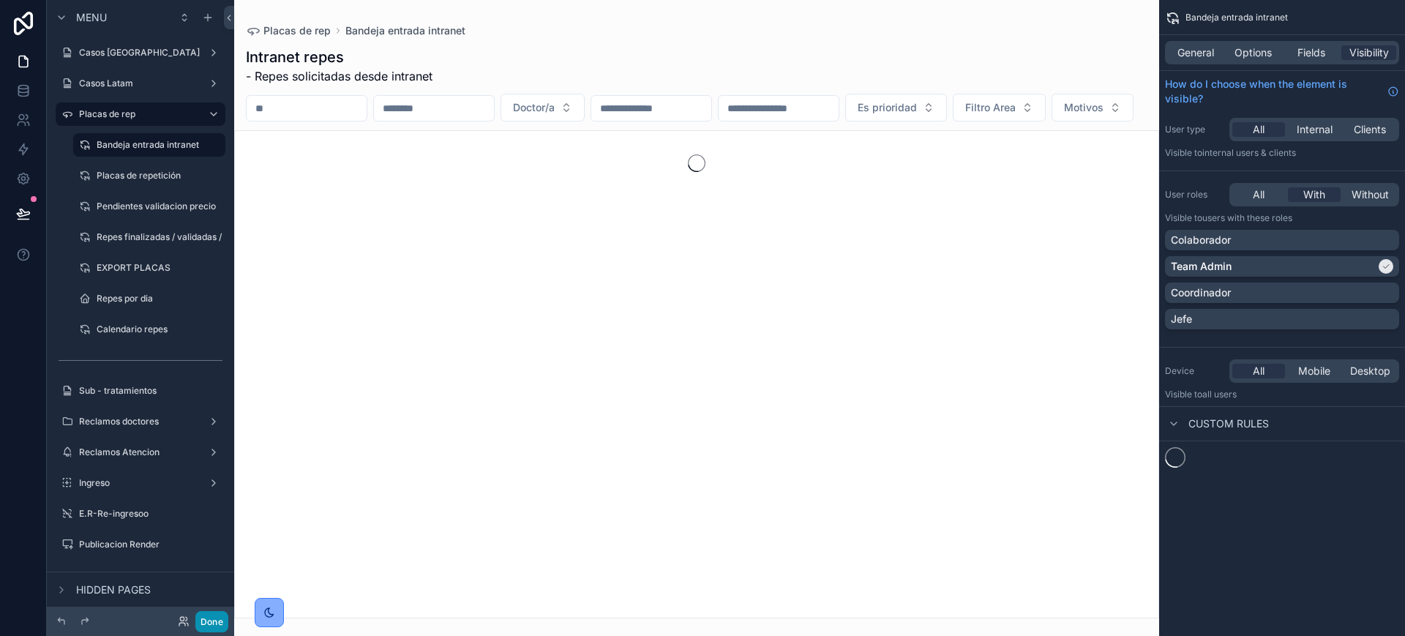
click at [215, 631] on button "Done" at bounding box center [211, 621] width 33 height 21
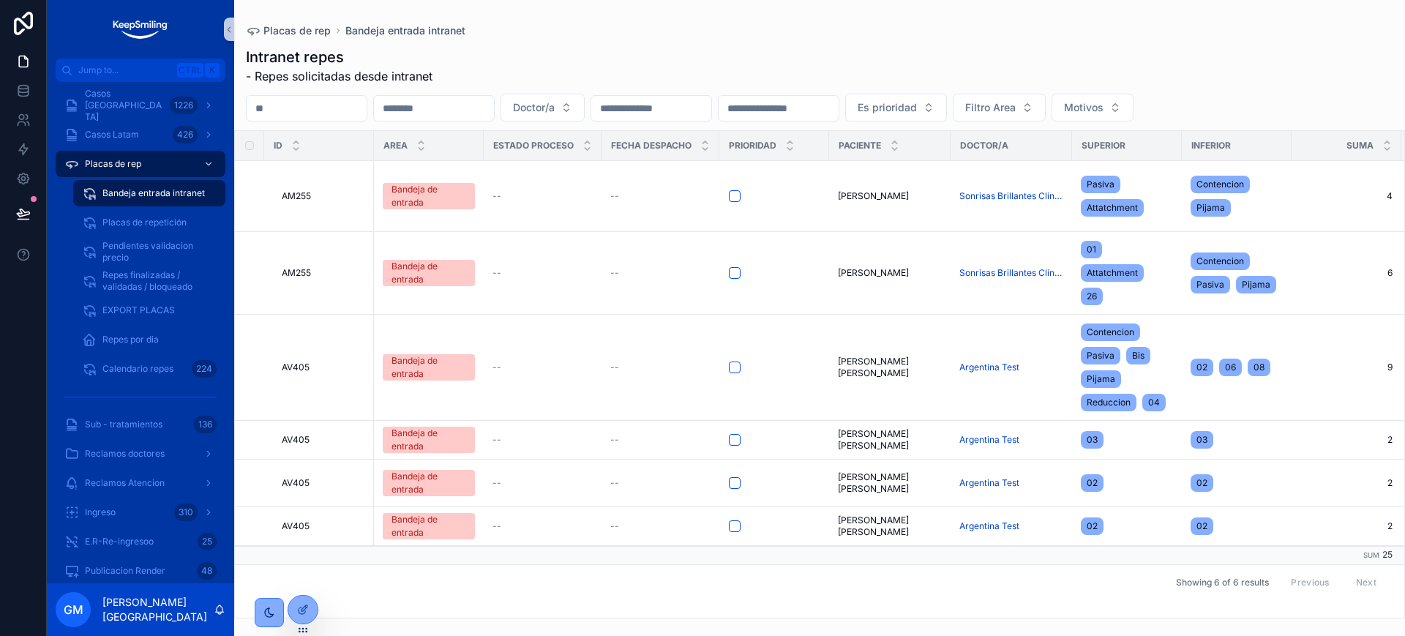
click at [367, 99] on input "scrollable content" at bounding box center [307, 108] width 120 height 20
paste input "*****"
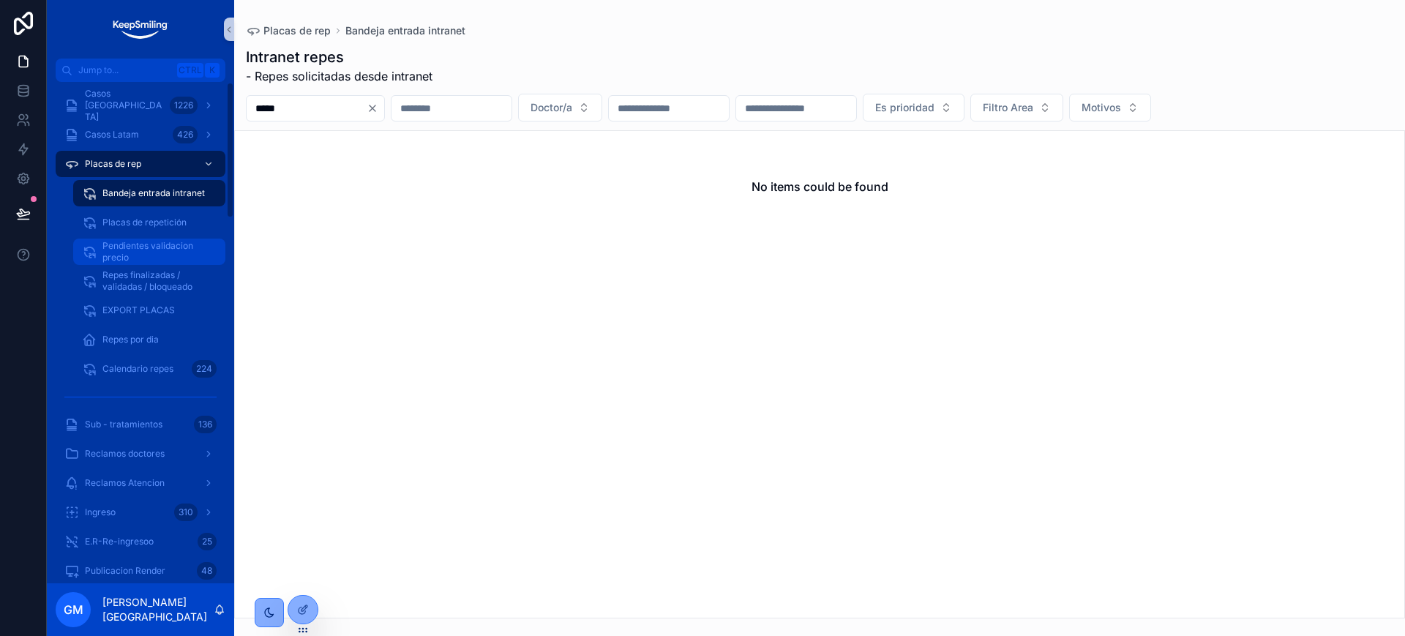
type input "*****"
click at [180, 246] on span "Pendientes validacion precio" at bounding box center [156, 251] width 108 height 23
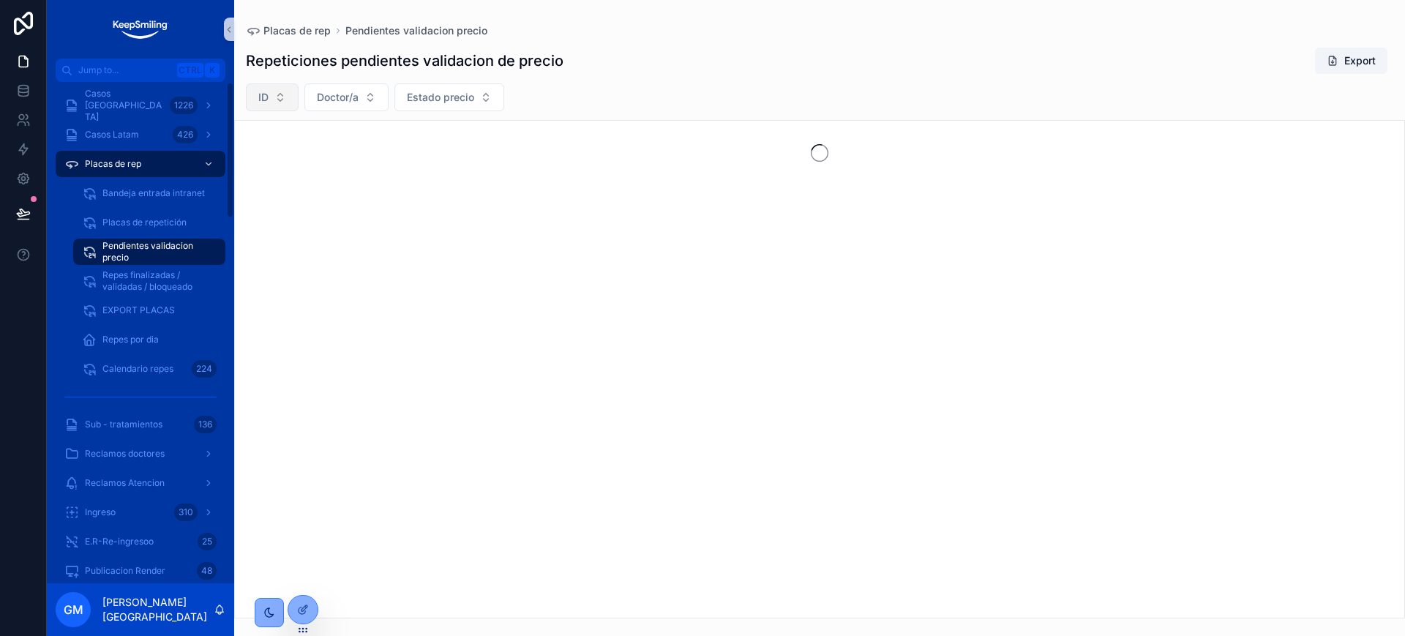
click at [264, 92] on span "ID" at bounding box center [263, 97] width 10 height 15
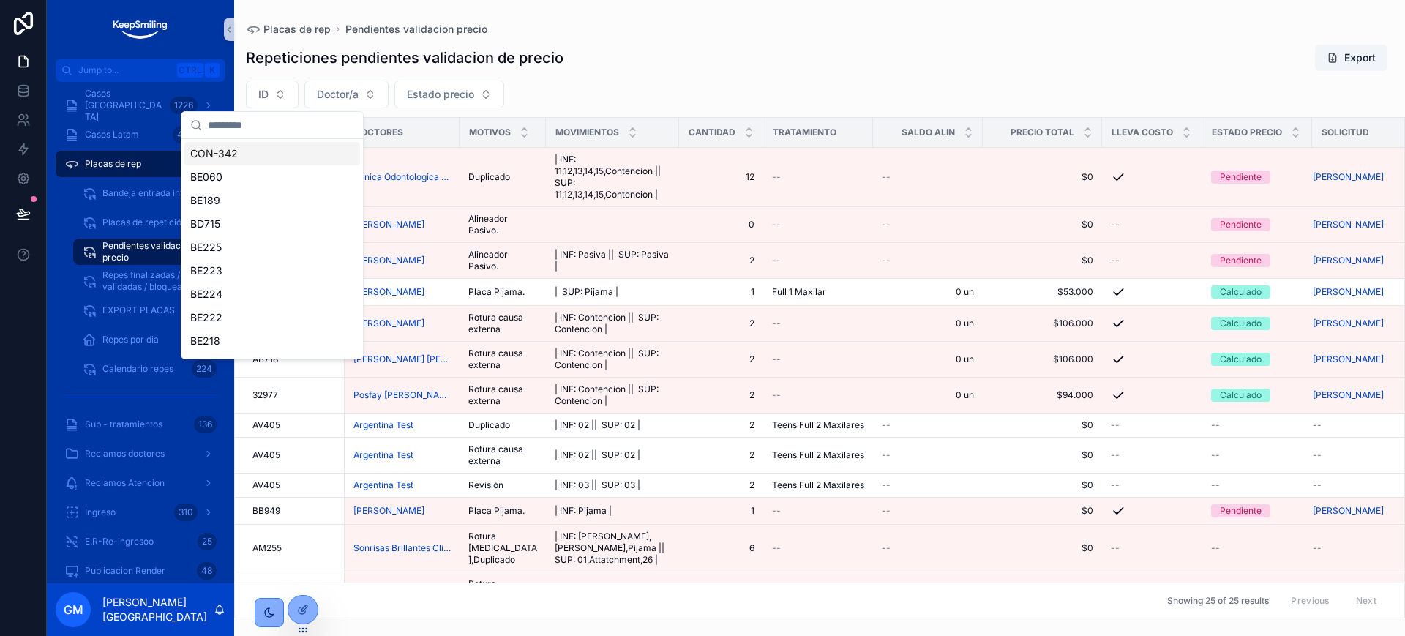
click at [289, 125] on input "scrollable content" at bounding box center [281, 125] width 146 height 26
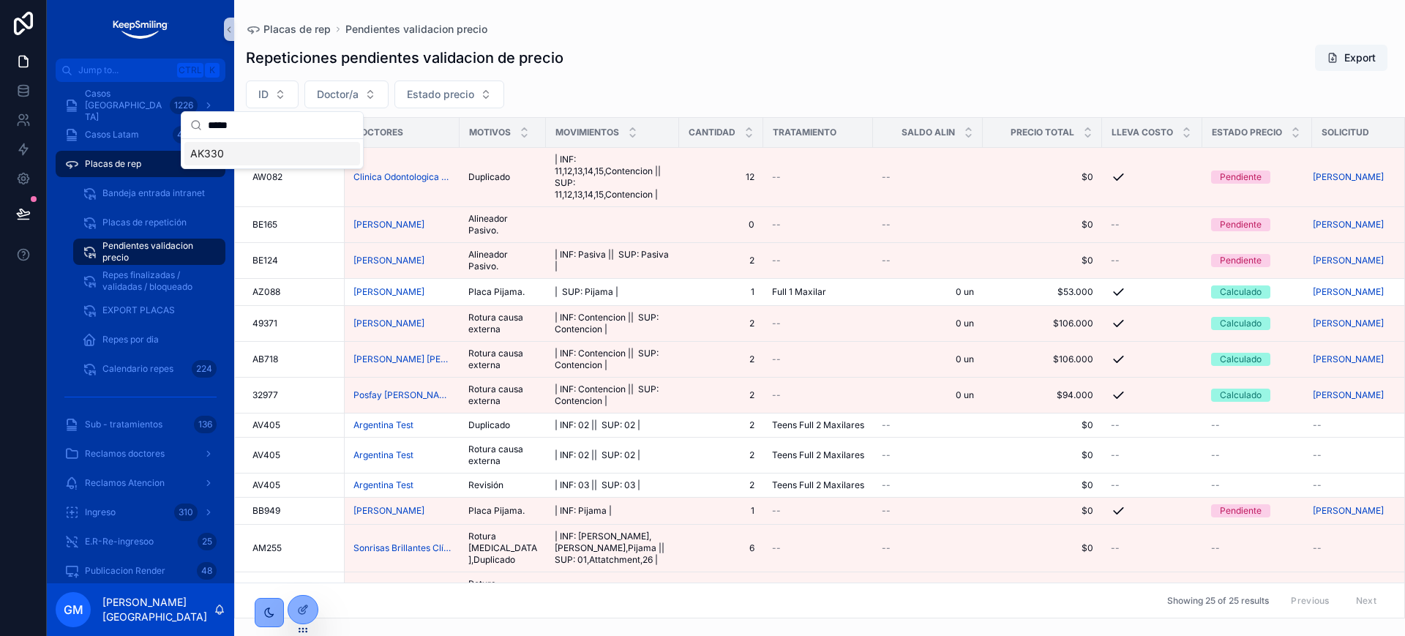
type input "*****"
click at [277, 168] on div "***** AK330" at bounding box center [272, 140] width 183 height 58
click at [213, 151] on span "AK330" at bounding box center [207, 153] width 34 height 15
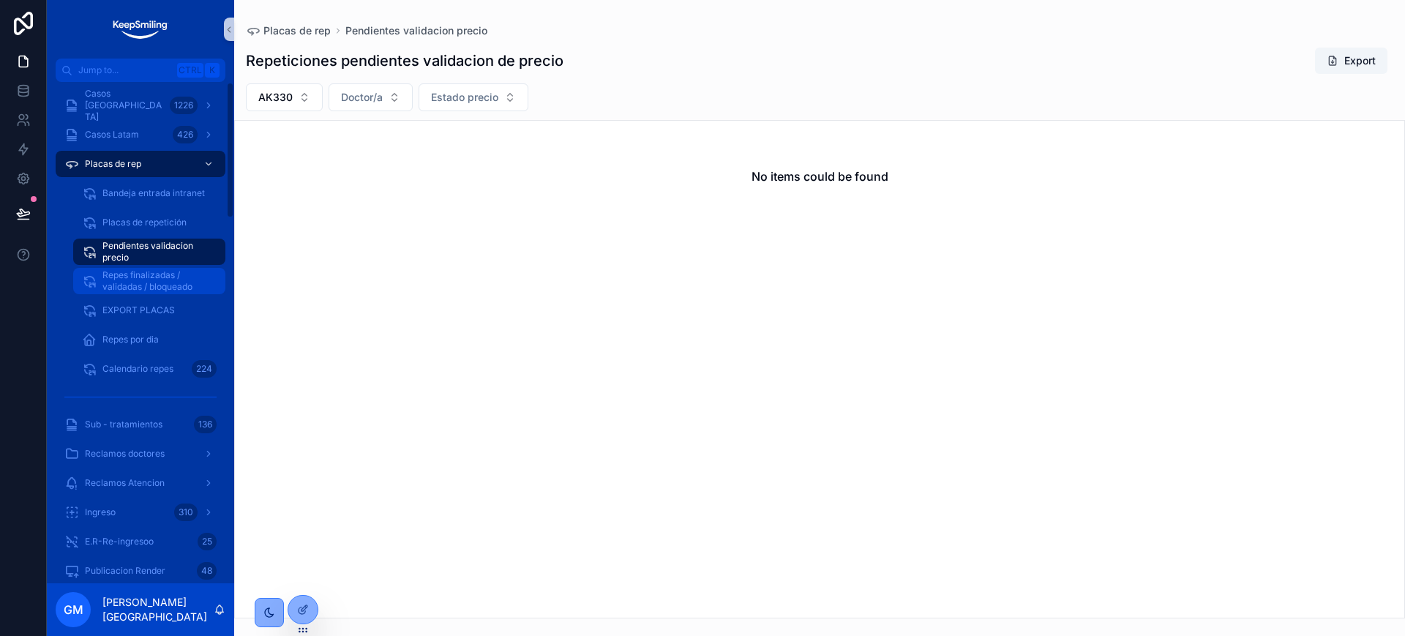
click at [185, 288] on span "Repes finalizadas / validadas / bloqueado" at bounding box center [156, 280] width 108 height 23
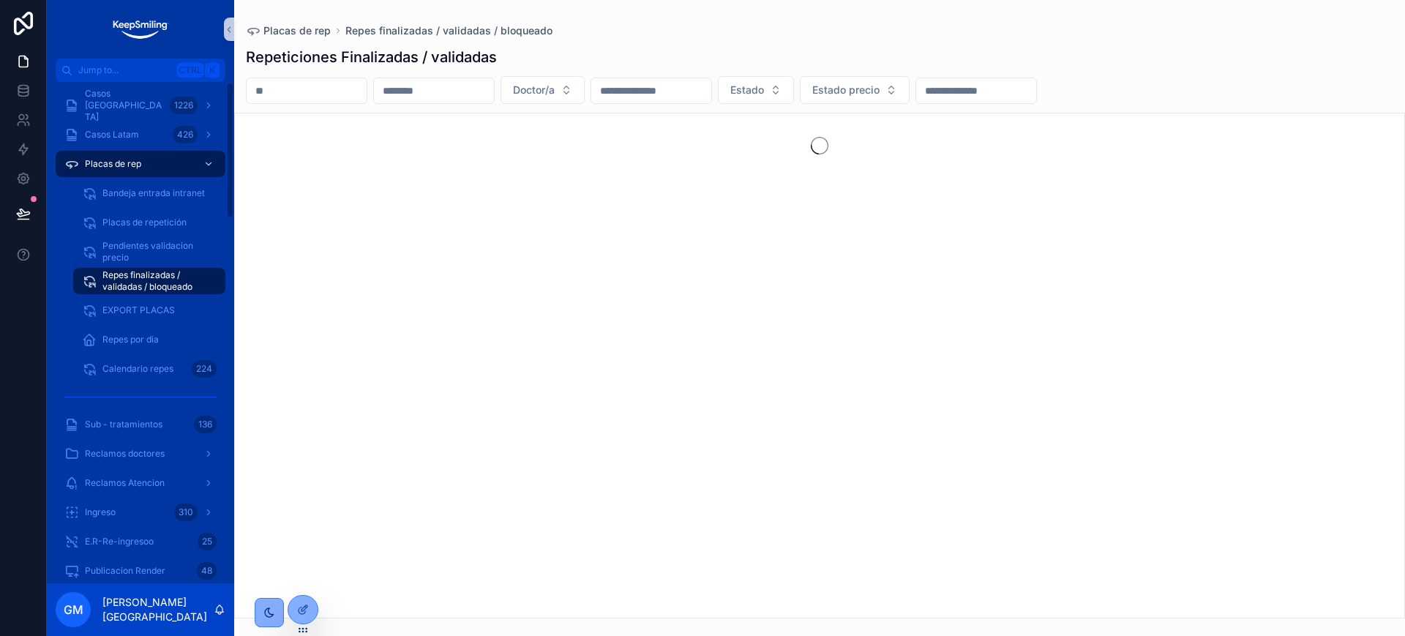
click at [307, 104] on div "Repeticiones Finalizadas / validadas Doctor/a Estado Estado precio" at bounding box center [819, 328] width 1171 height 580
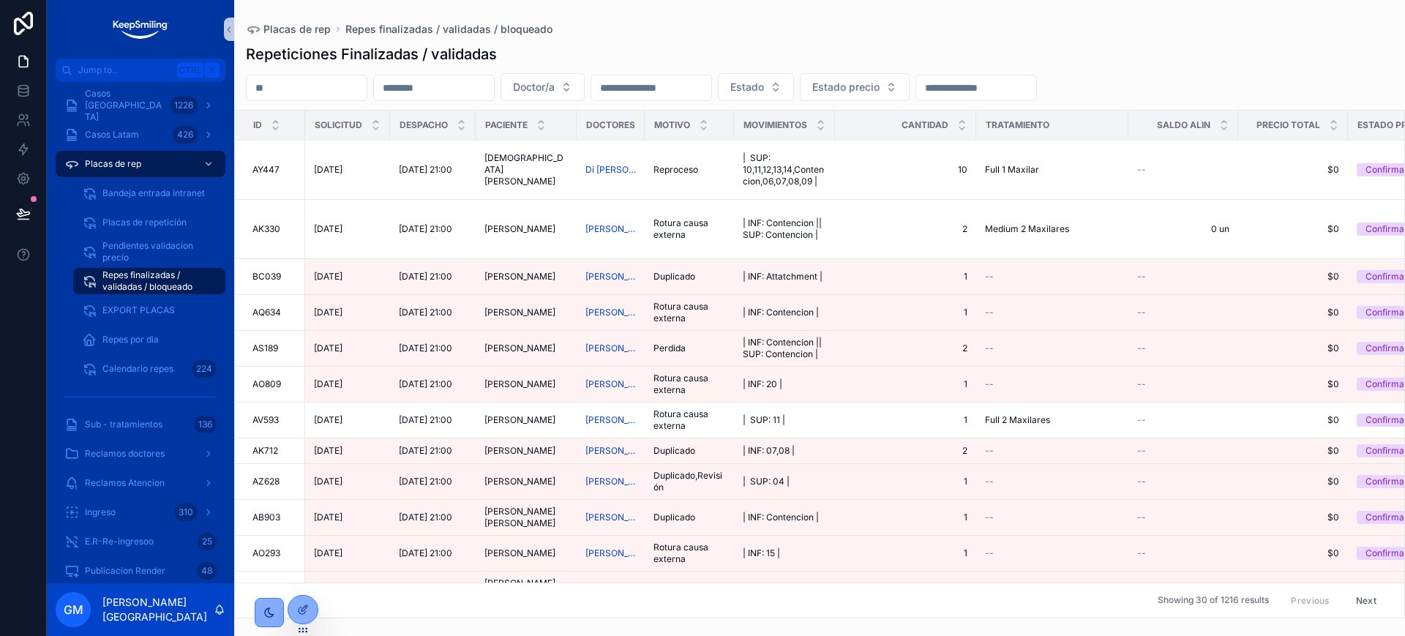
click at [309, 97] on input "scrollable content" at bounding box center [307, 88] width 120 height 20
paste input "*****"
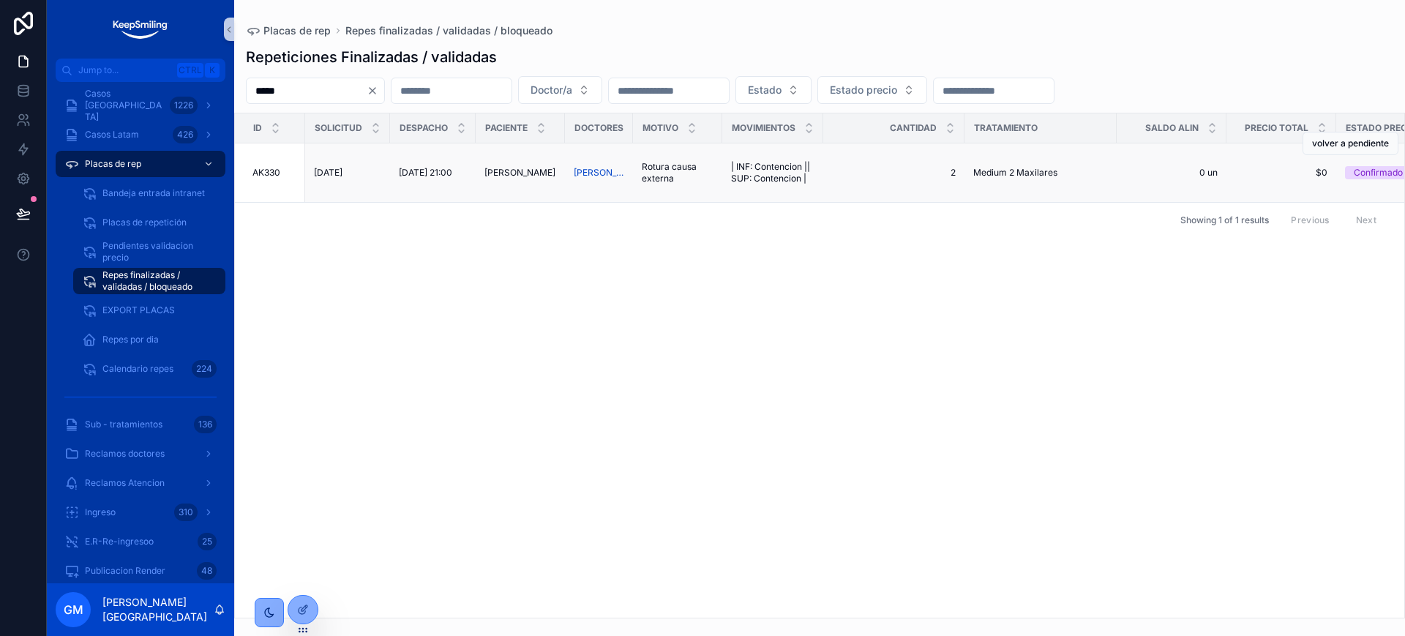
type input "*****"
click at [1201, 173] on span "0 un" at bounding box center [1172, 173] width 92 height 12
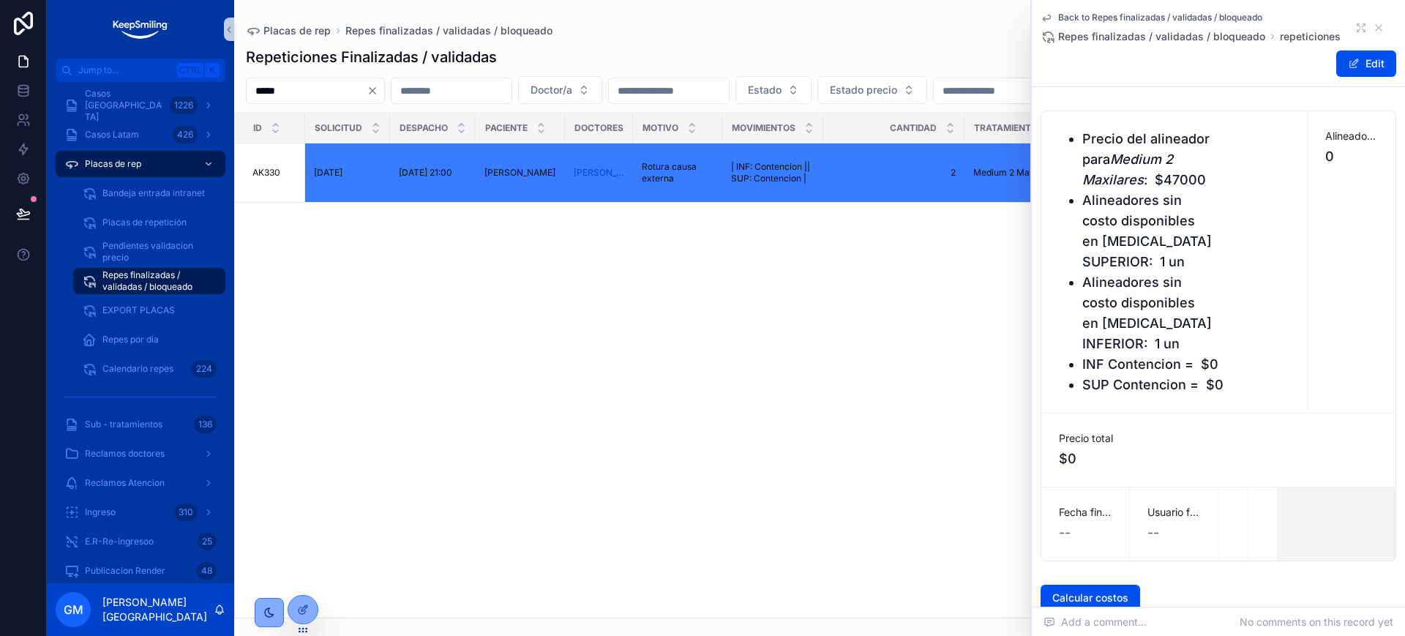
scroll to position [42, 0]
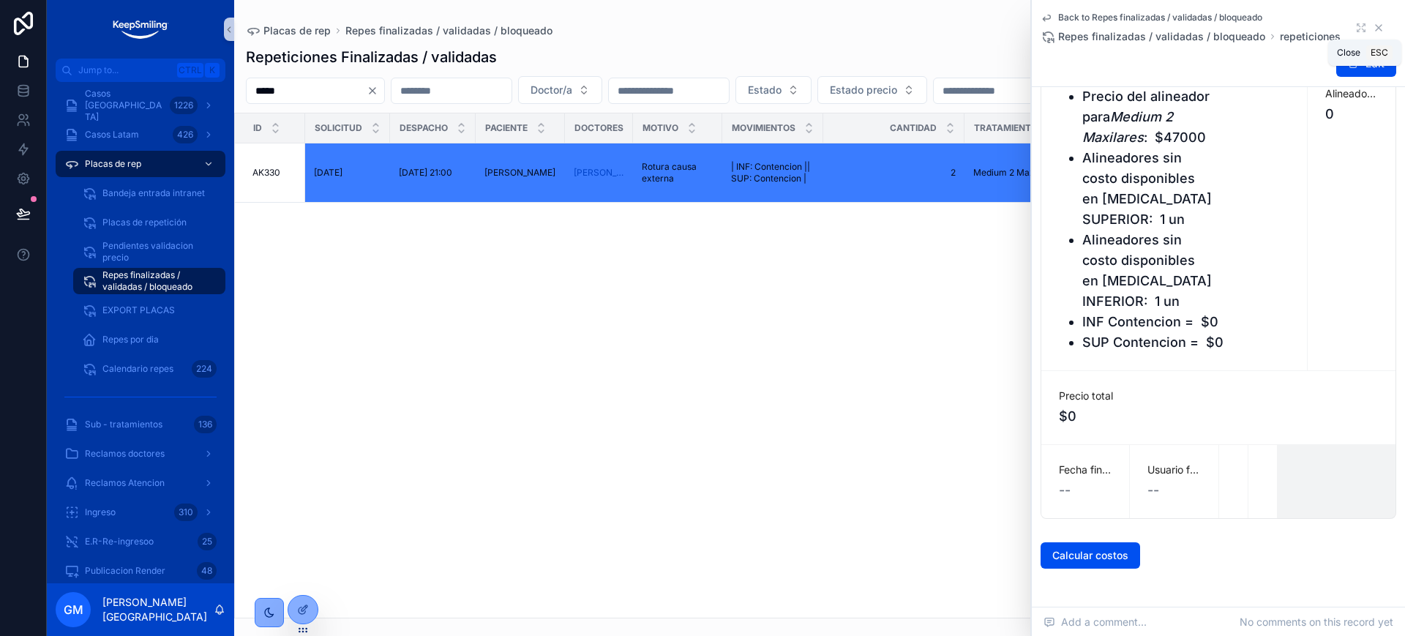
click at [1373, 28] on icon "scrollable content" at bounding box center [1379, 28] width 12 height 12
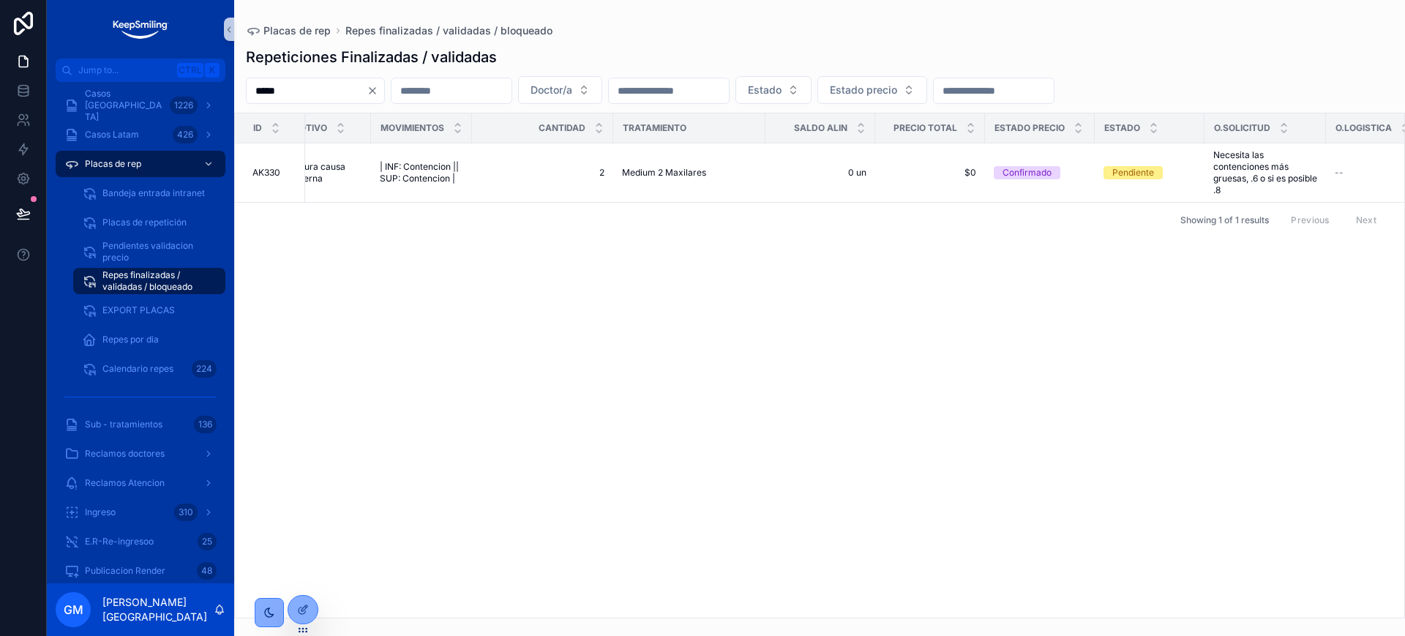
scroll to position [0, 495]
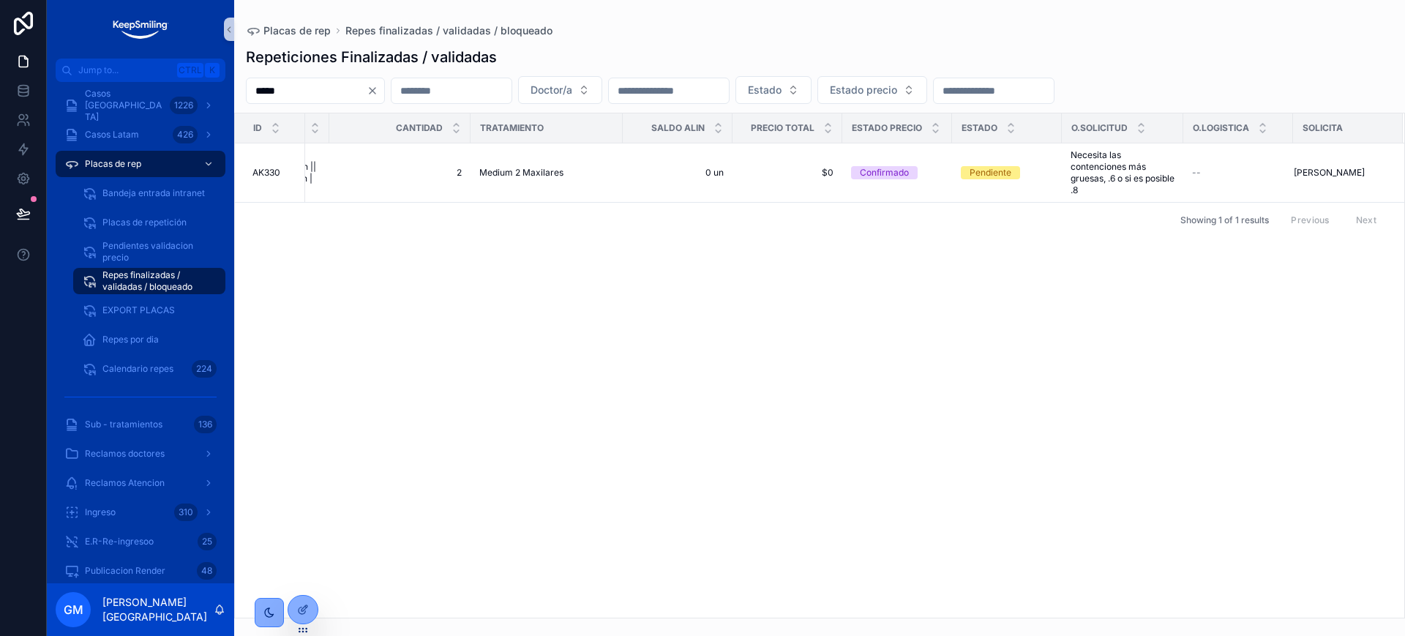
click at [493, 269] on div "Id Solicitud Despacho Paciente Doctores Motivo Movimientos cantidad Tratamiento…" at bounding box center [820, 365] width 1170 height 504
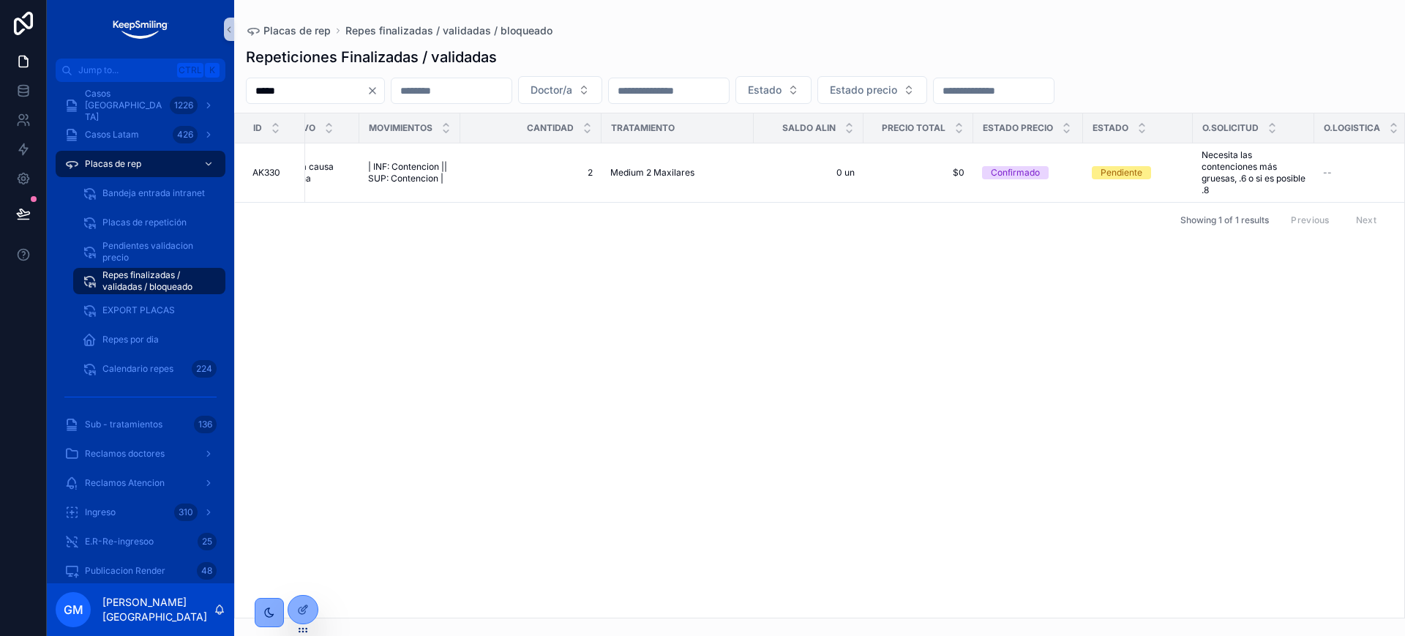
scroll to position [0, 299]
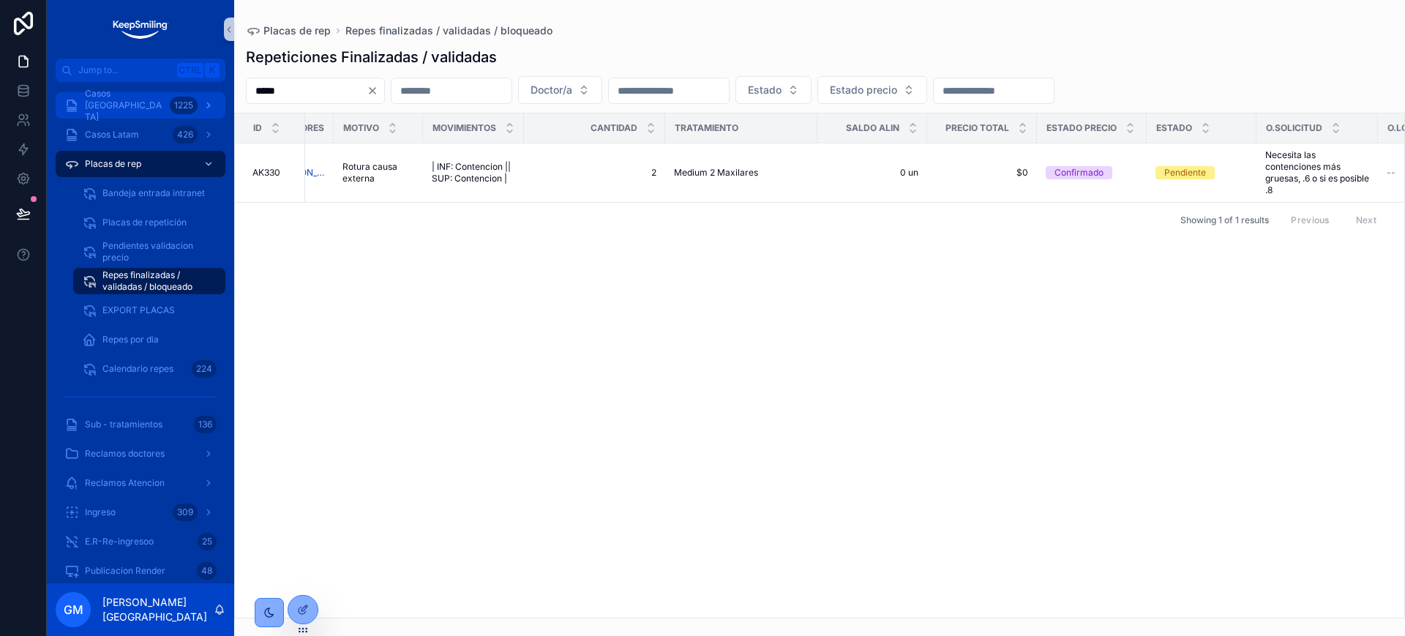
drag, startPoint x: 203, startPoint y: 155, endPoint x: 174, endPoint y: 100, distance: 62.5
click at [203, 155] on div "scrollable content" at bounding box center [207, 163] width 19 height 23
click at [174, 100] on div "1225" at bounding box center [184, 106] width 28 height 18
